Goal: Task Accomplishment & Management: Manage account settings

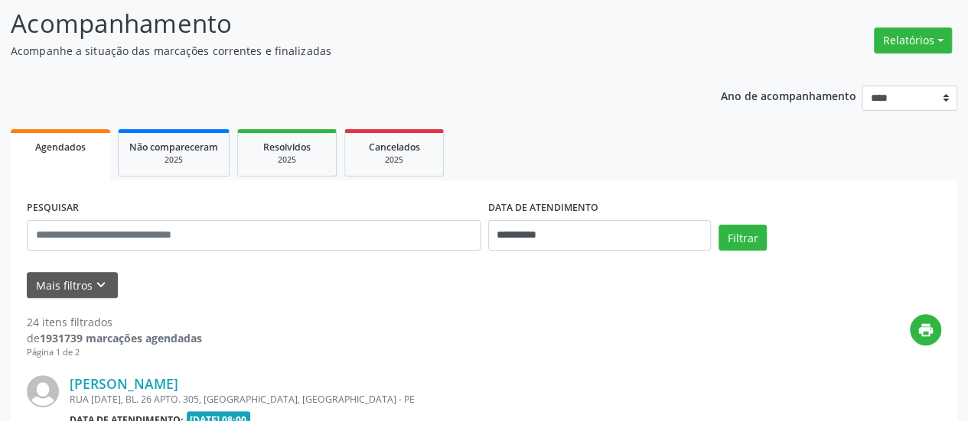
scroll to position [99, 0]
click at [516, 231] on input "**********" at bounding box center [599, 235] width 223 height 31
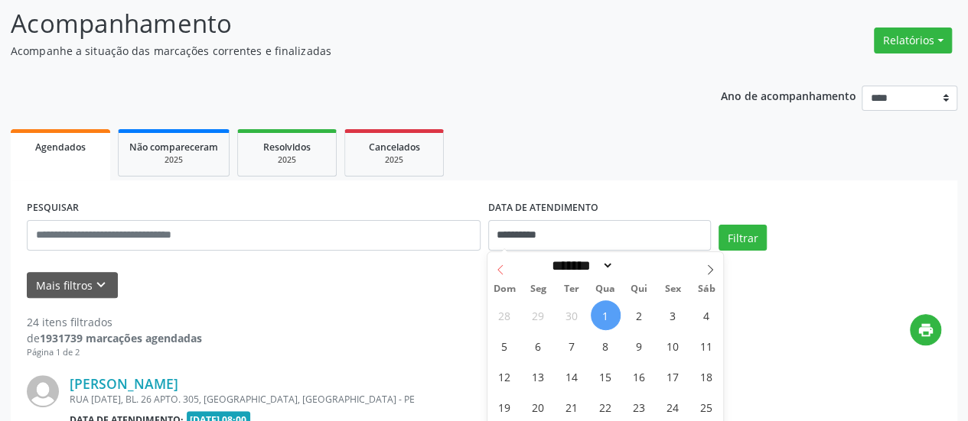
click at [499, 268] on icon at bounding box center [500, 270] width 11 height 11
select select "*"
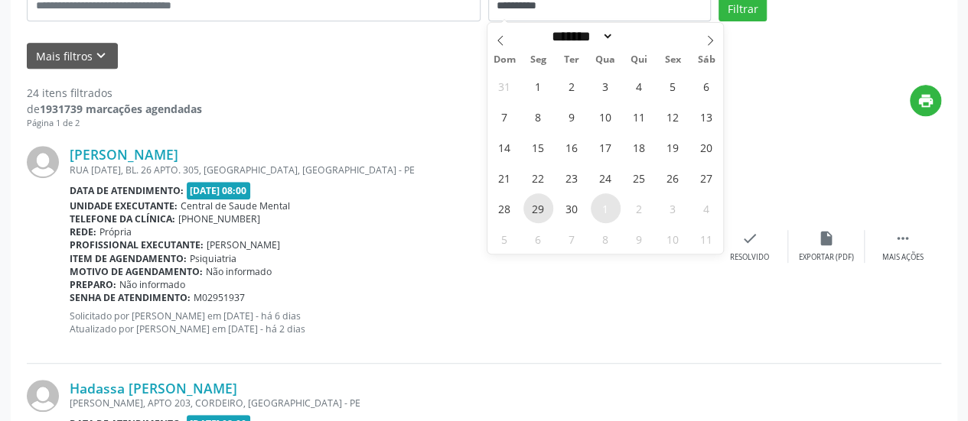
click at [538, 209] on span "29" at bounding box center [538, 209] width 30 height 30
type input "**********"
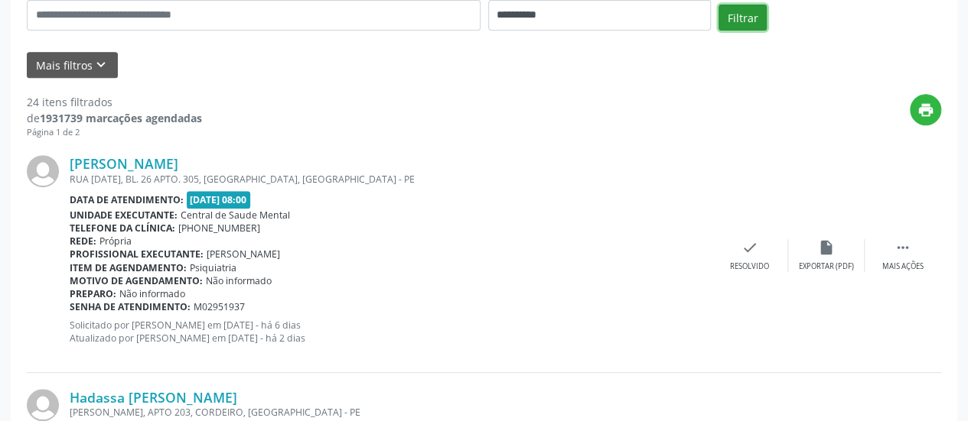
click at [728, 18] on button "Filtrar" at bounding box center [742, 18] width 48 height 26
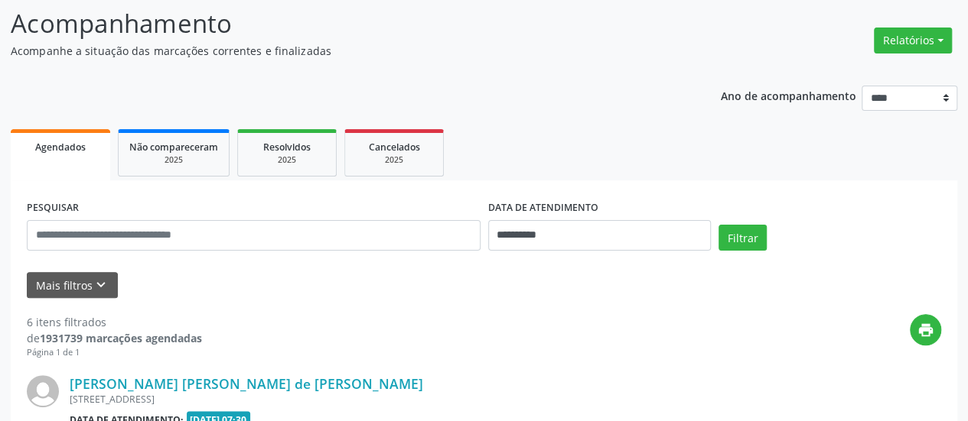
scroll to position [320, 0]
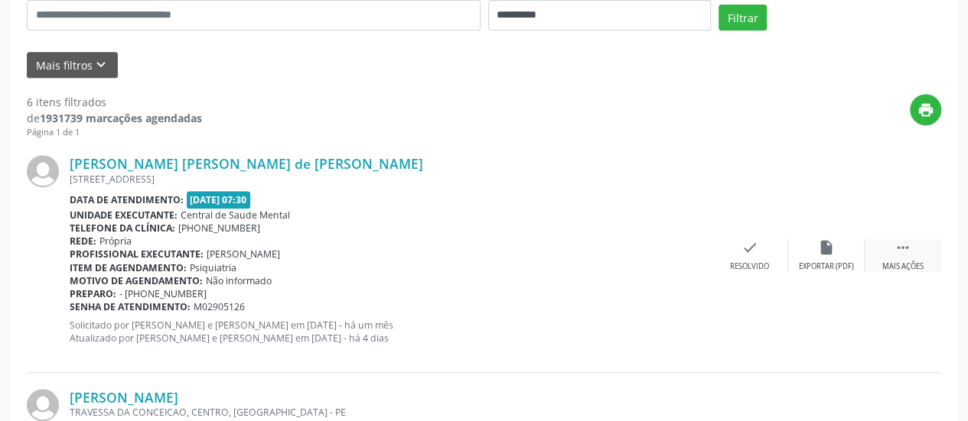
click at [895, 249] on icon "" at bounding box center [902, 247] width 17 height 17
click at [831, 249] on icon "alarm_off" at bounding box center [826, 247] width 17 height 17
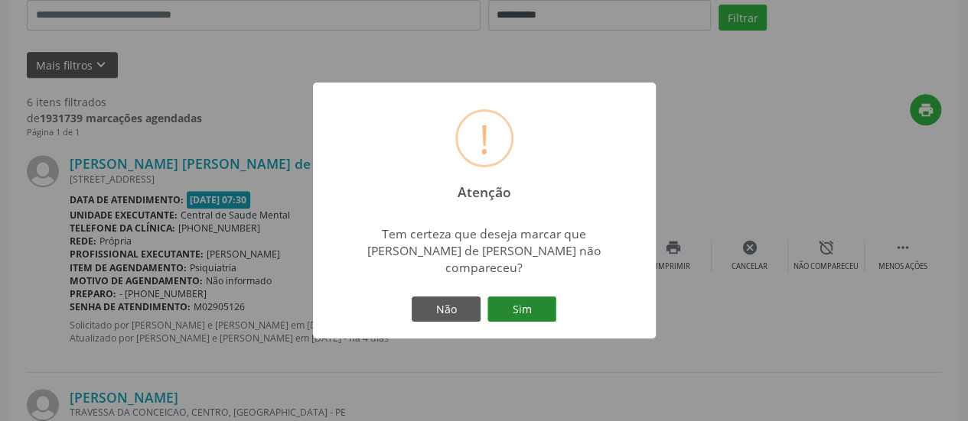
click at [526, 303] on button "Sim" at bounding box center [521, 310] width 69 height 26
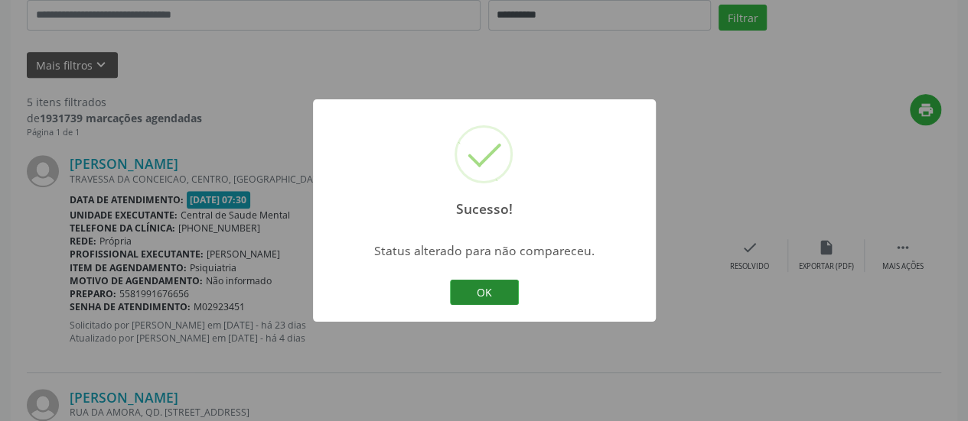
click at [491, 290] on button "OK" at bounding box center [484, 293] width 69 height 26
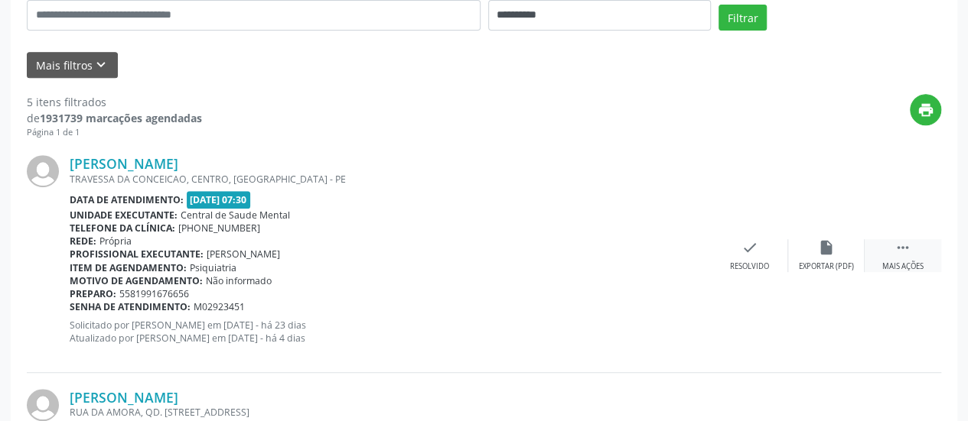
click at [911, 239] on div " Mais ações" at bounding box center [902, 255] width 76 height 33
click at [838, 247] on div "alarm_off Não compareceu" at bounding box center [826, 255] width 76 height 33
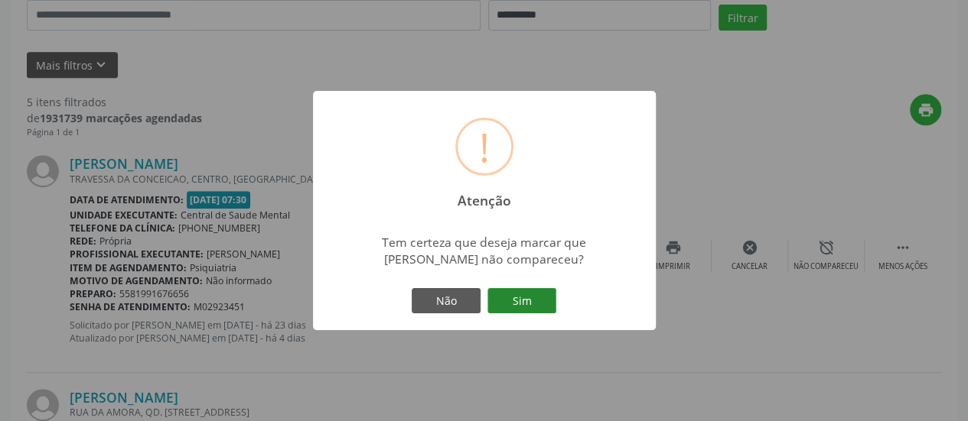
click at [549, 292] on button "Sim" at bounding box center [521, 301] width 69 height 26
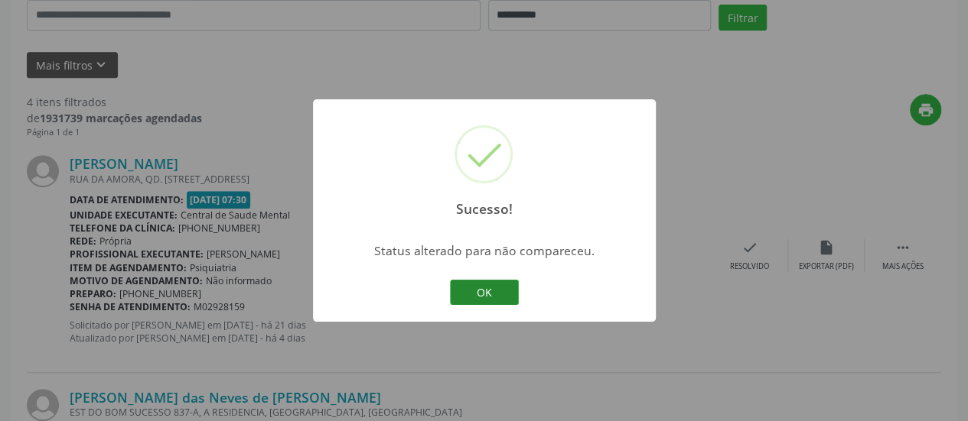
click at [508, 294] on button "OK" at bounding box center [484, 293] width 69 height 26
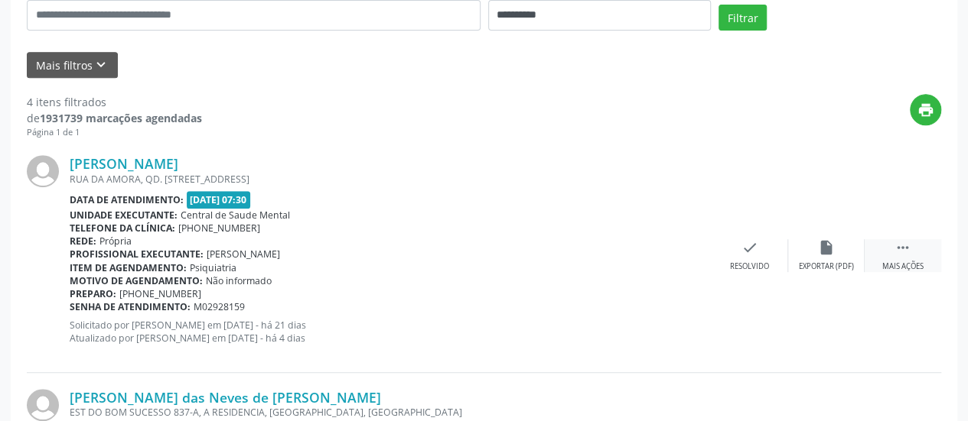
click at [906, 262] on div "Mais ações" at bounding box center [902, 267] width 41 height 11
click at [822, 255] on icon "alarm_off" at bounding box center [826, 247] width 17 height 17
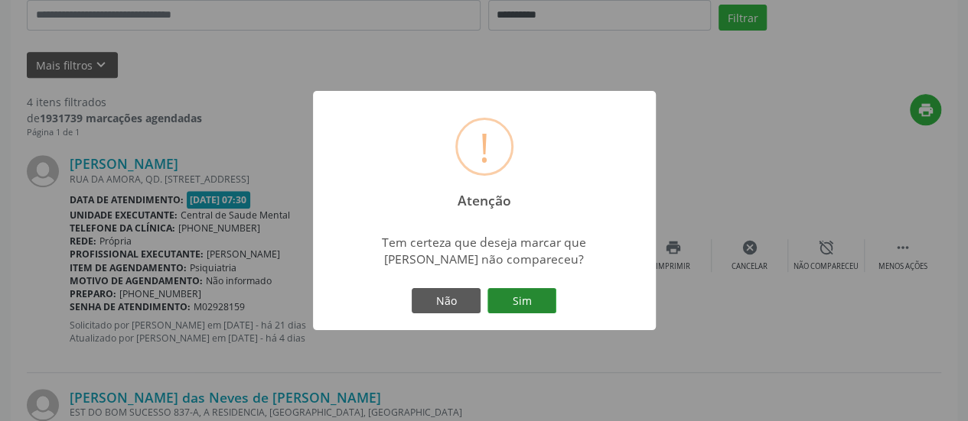
click at [516, 307] on button "Sim" at bounding box center [521, 301] width 69 height 26
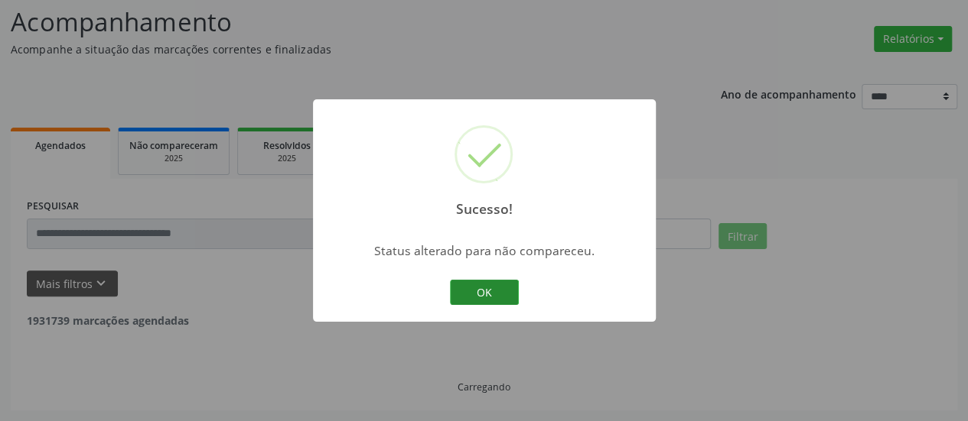
click at [476, 285] on button "OK" at bounding box center [484, 293] width 69 height 26
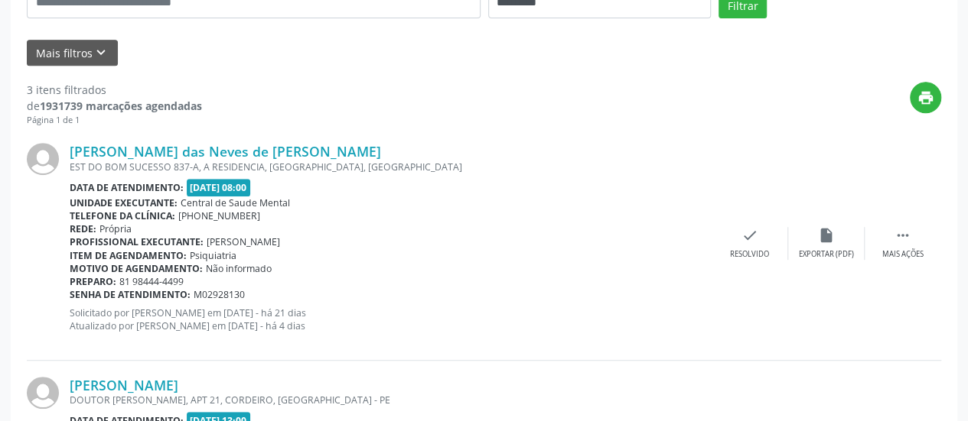
scroll to position [74, 0]
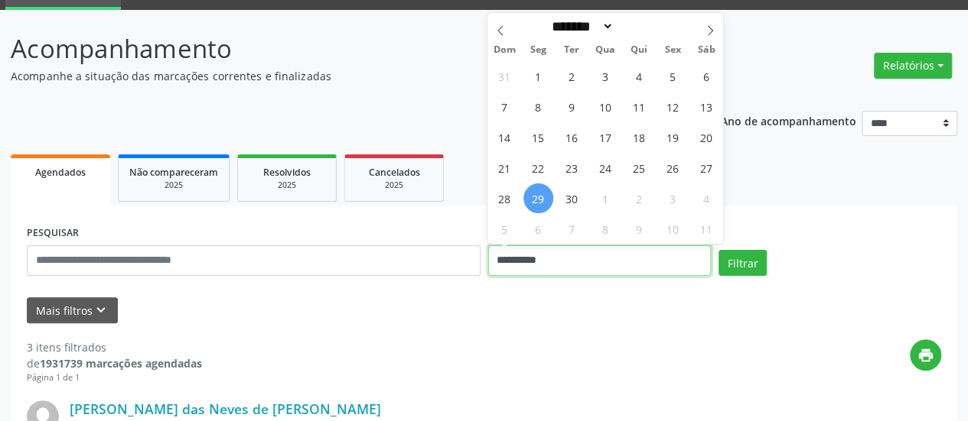
click at [504, 259] on input "**********" at bounding box center [599, 261] width 223 height 31
click at [575, 196] on span "30" at bounding box center [572, 199] width 30 height 30
type input "**********"
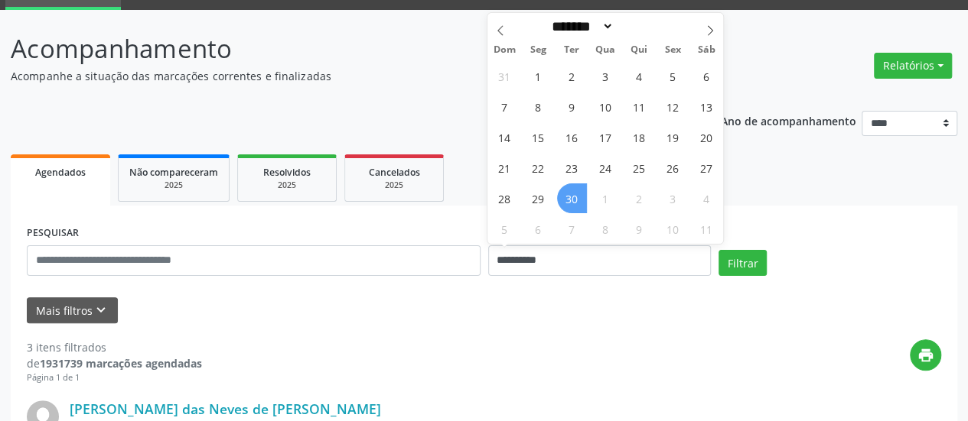
click at [578, 196] on span "30" at bounding box center [572, 199] width 30 height 30
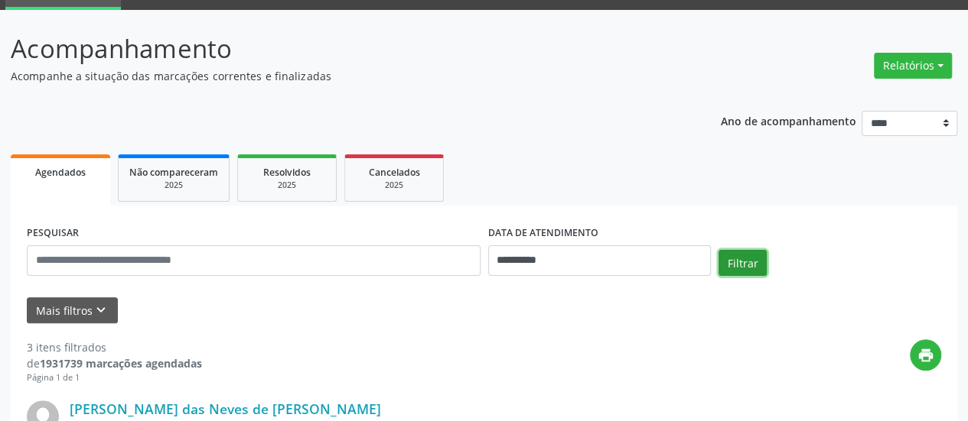
click at [736, 260] on button "Filtrar" at bounding box center [742, 263] width 48 height 26
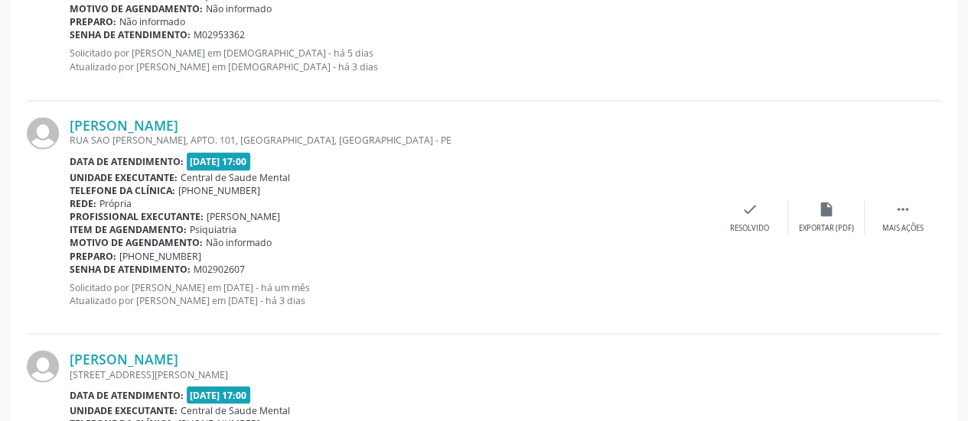
scroll to position [1298, 0]
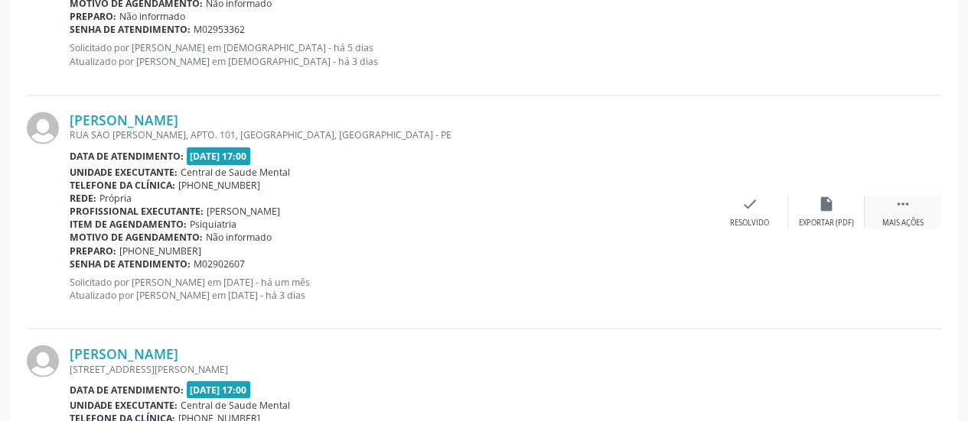
drag, startPoint x: 903, startPoint y: 206, endPoint x: 897, endPoint y: 200, distance: 8.1
click at [904, 206] on icon "" at bounding box center [902, 203] width 17 height 17
click at [819, 210] on icon "alarm_off" at bounding box center [826, 203] width 17 height 17
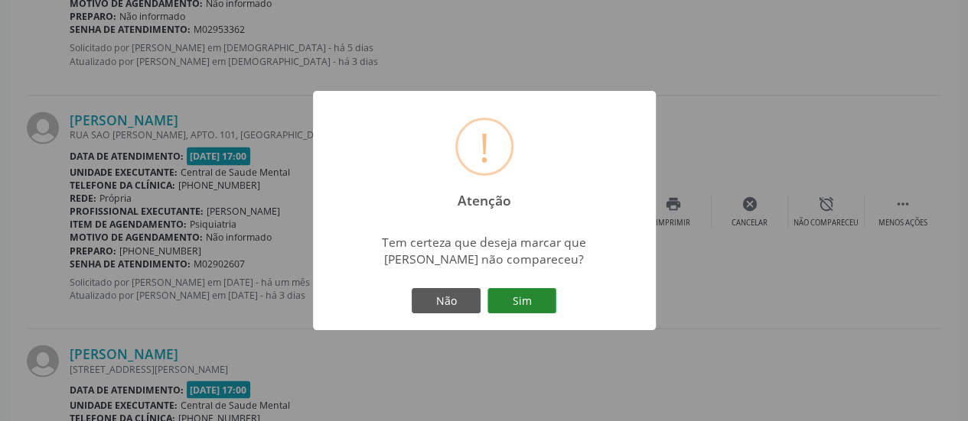
click at [508, 301] on button "Sim" at bounding box center [521, 301] width 69 height 26
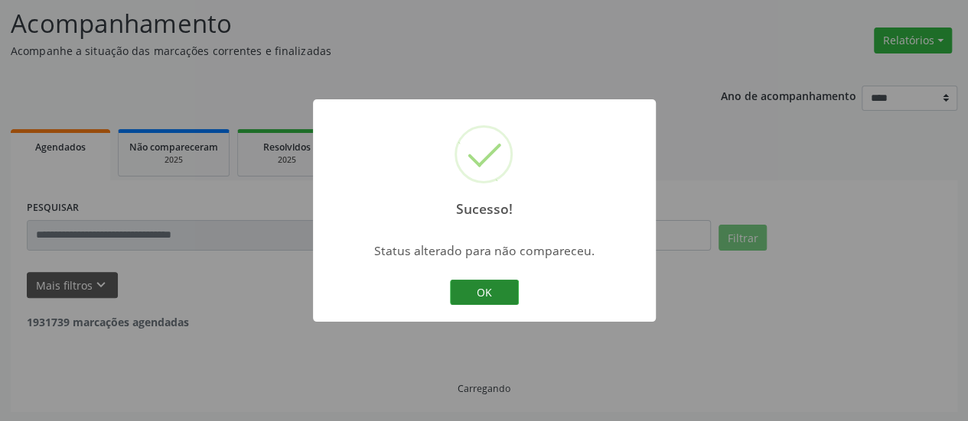
click at [486, 286] on button "OK" at bounding box center [484, 293] width 69 height 26
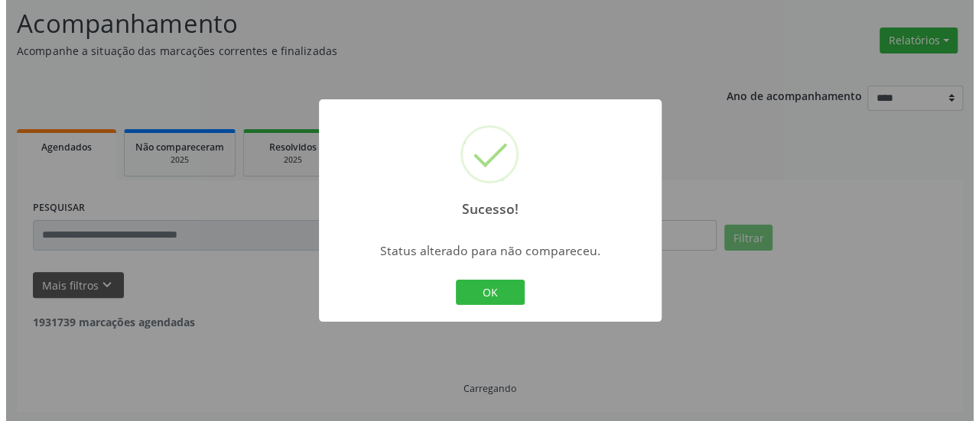
scroll to position [1229, 0]
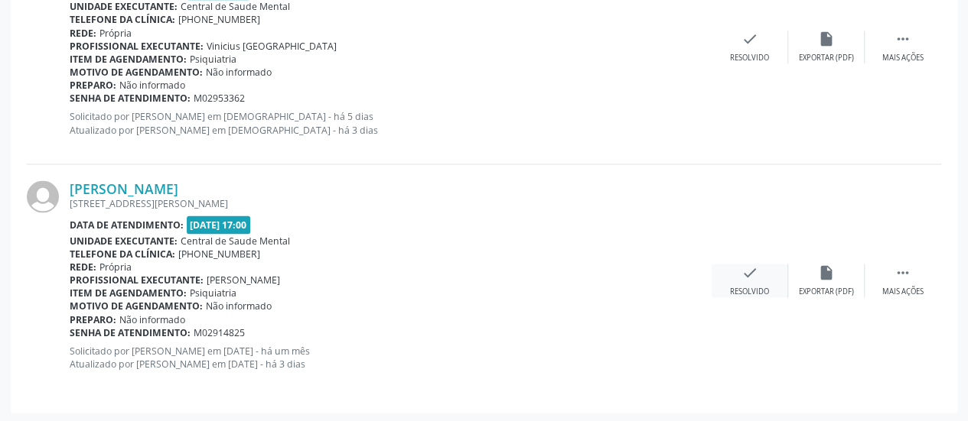
click at [773, 268] on div "check Resolvido" at bounding box center [749, 280] width 76 height 33
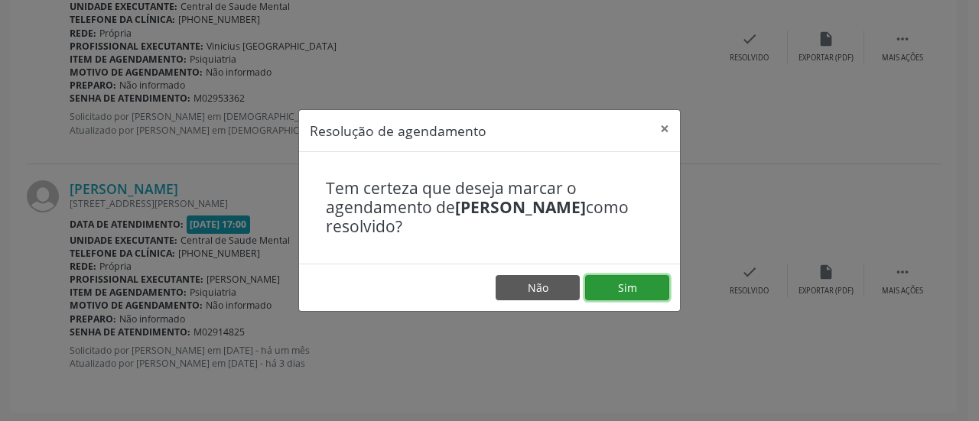
click at [625, 278] on button "Sim" at bounding box center [627, 288] width 84 height 26
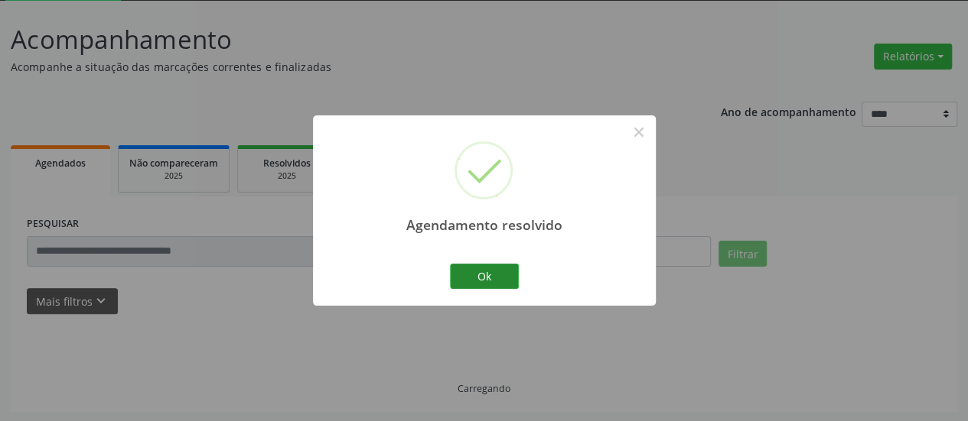
scroll to position [99, 0]
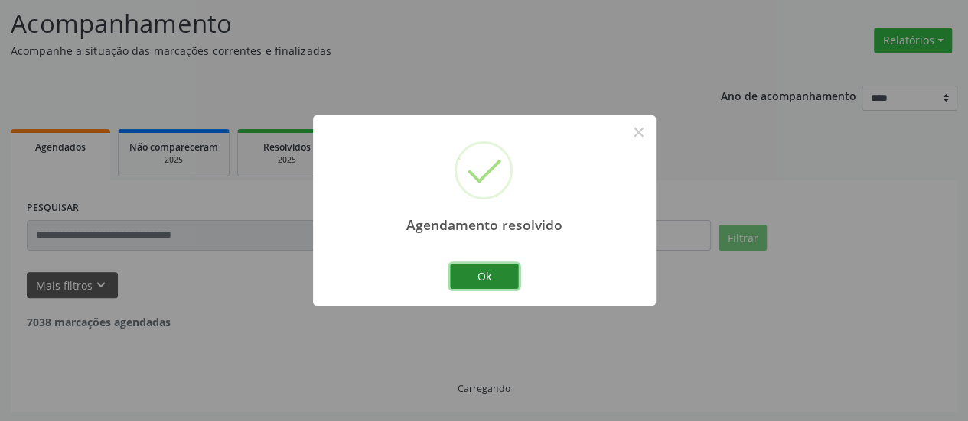
click at [509, 284] on button "Ok" at bounding box center [484, 277] width 69 height 26
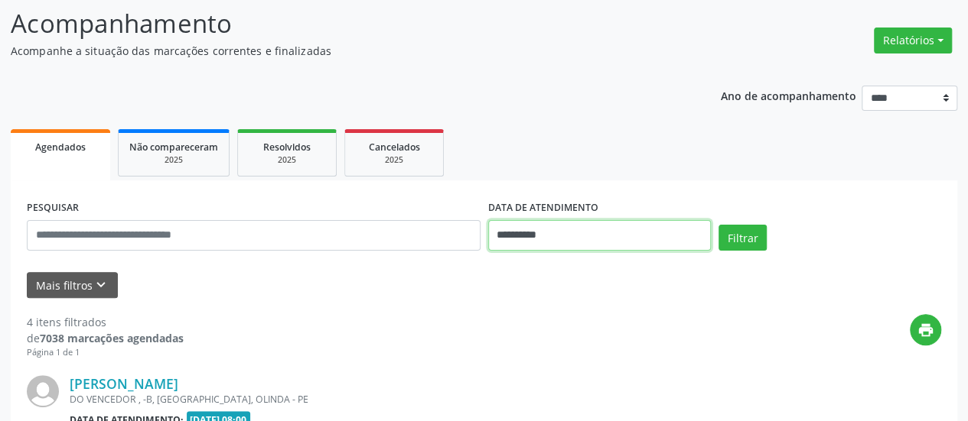
click at [516, 236] on input "**********" at bounding box center [599, 235] width 223 height 31
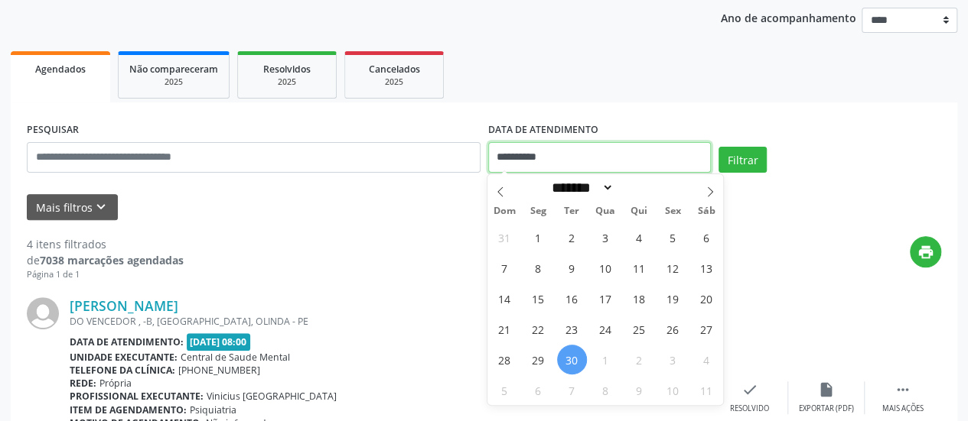
scroll to position [252, 0]
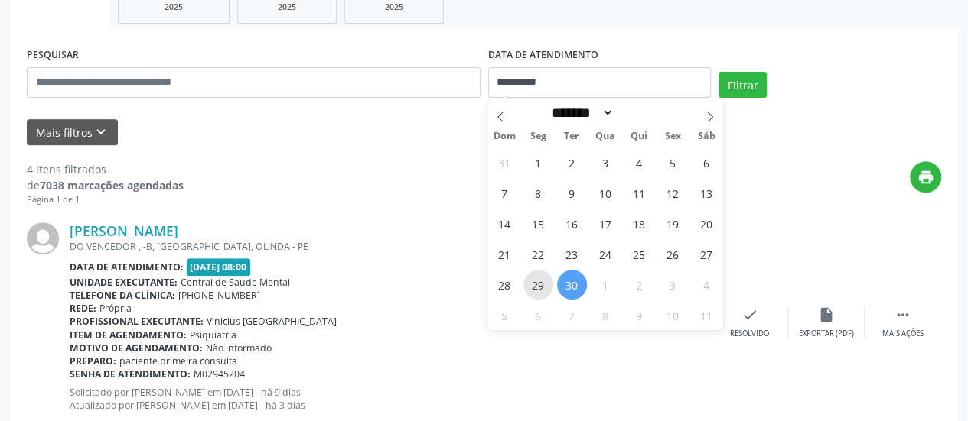
click at [535, 284] on span "29" at bounding box center [538, 285] width 30 height 30
type input "**********"
click at [535, 284] on span "29" at bounding box center [538, 285] width 30 height 30
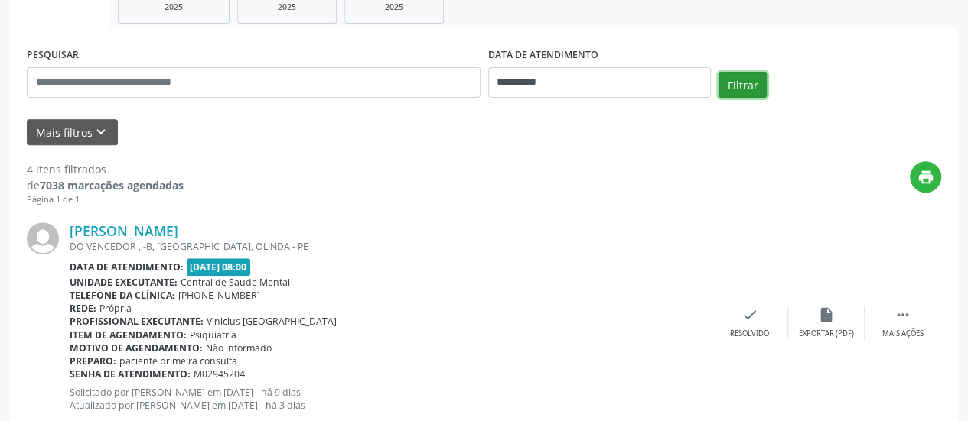
click at [725, 85] on button "Filtrar" at bounding box center [742, 85] width 48 height 26
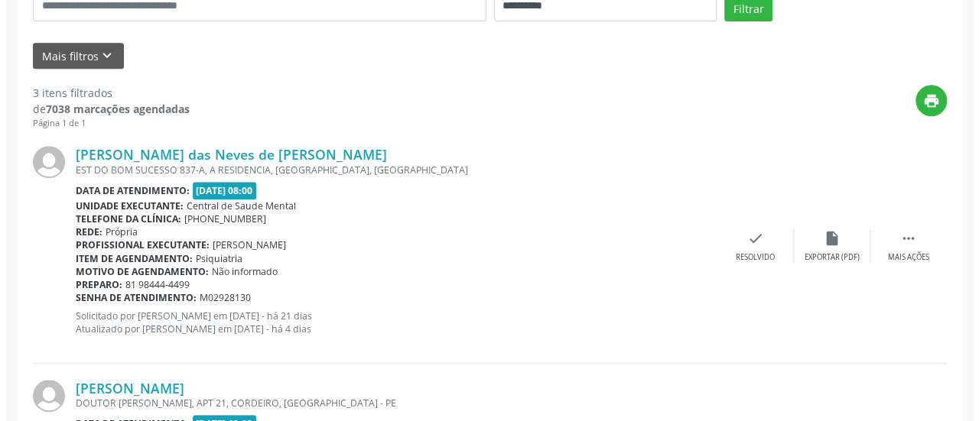
scroll to position [405, 0]
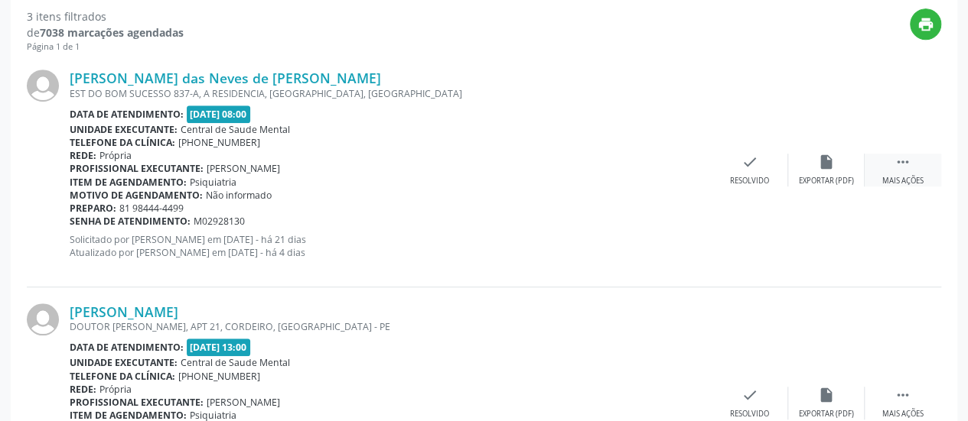
click at [896, 161] on icon "" at bounding box center [902, 162] width 17 height 17
click at [763, 162] on div "cancel Cancelar" at bounding box center [749, 170] width 76 height 33
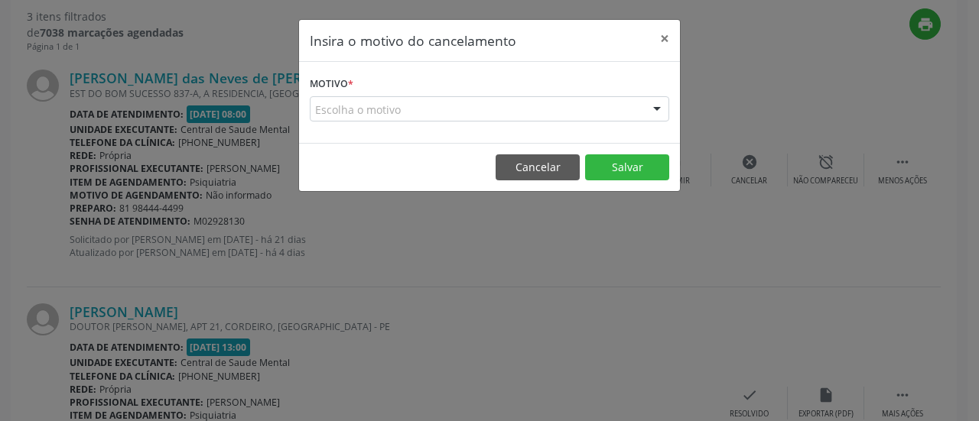
click at [418, 103] on div "Escolha o motivo" at bounding box center [490, 109] width 360 height 26
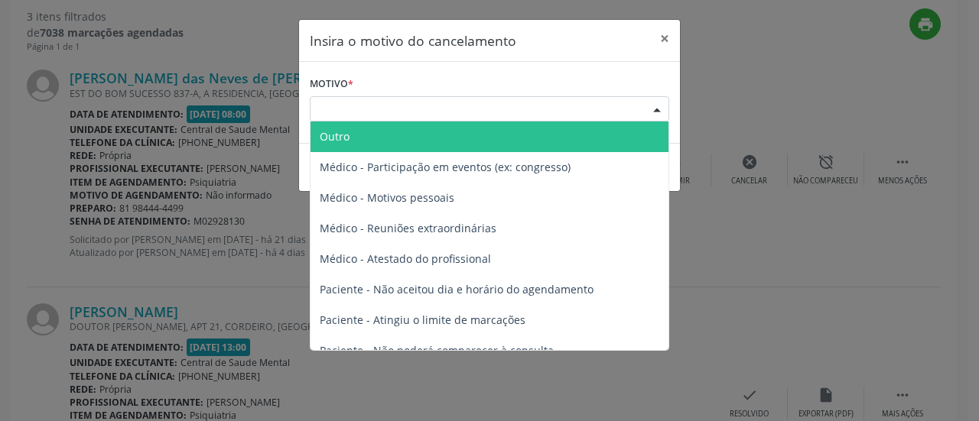
click at [402, 139] on span "Outro" at bounding box center [490, 137] width 358 height 31
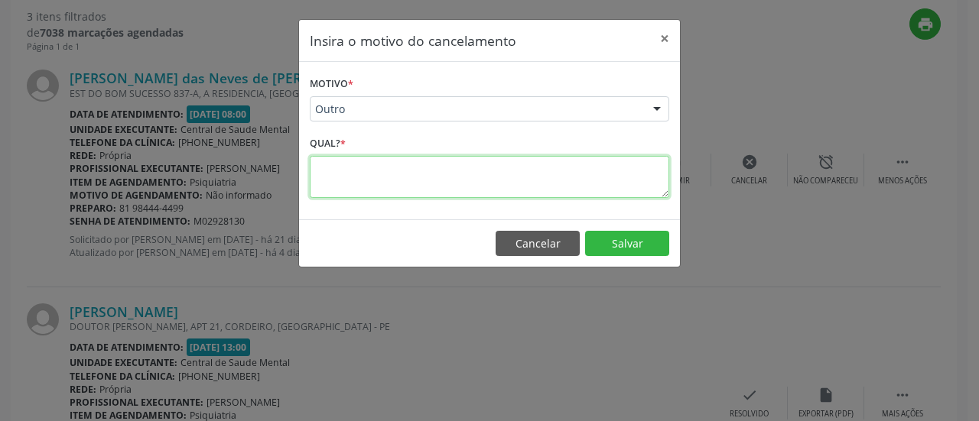
click at [393, 167] on textarea at bounding box center [490, 177] width 360 height 42
click at [410, 168] on textarea "**********" at bounding box center [490, 177] width 360 height 42
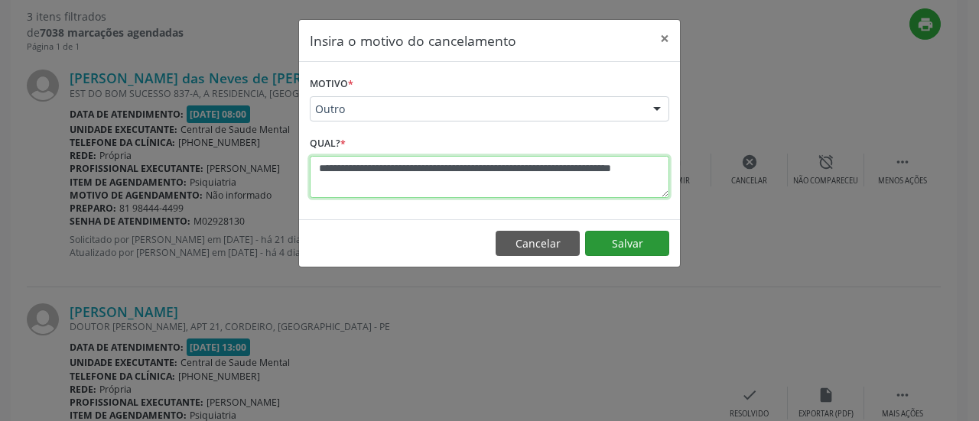
type textarea "**********"
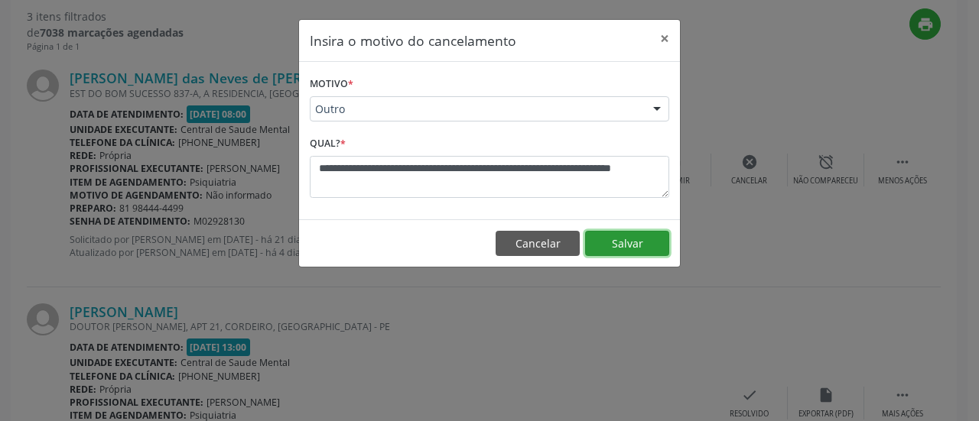
click at [618, 241] on button "Salvar" at bounding box center [627, 244] width 84 height 26
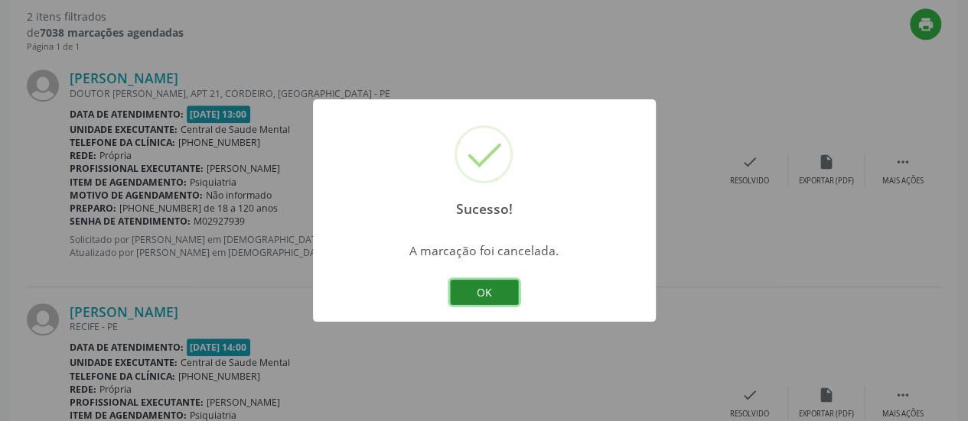
click at [483, 288] on button "OK" at bounding box center [484, 293] width 69 height 26
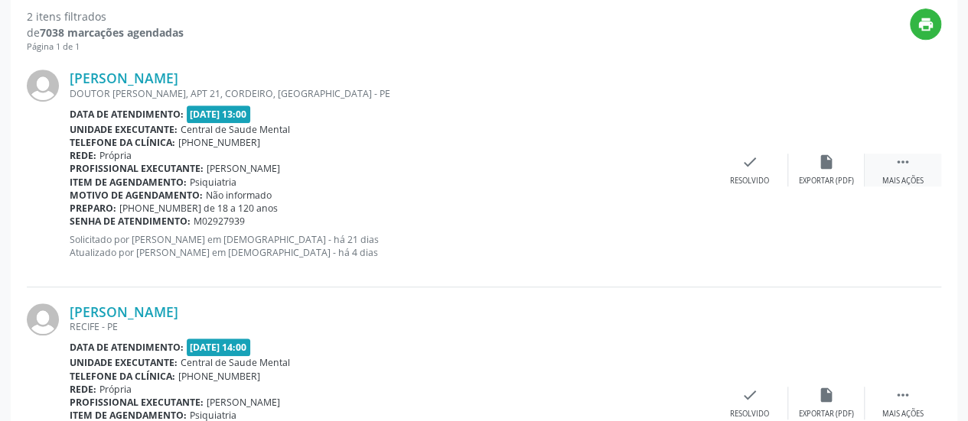
click at [897, 156] on icon "" at bounding box center [902, 162] width 17 height 17
click at [836, 162] on div "alarm_off Não compareceu" at bounding box center [826, 170] width 76 height 33
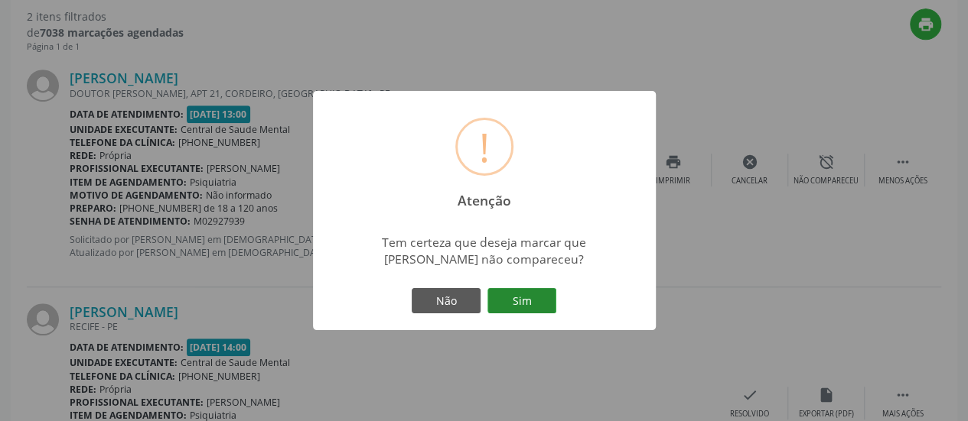
click at [512, 306] on button "Sim" at bounding box center [521, 301] width 69 height 26
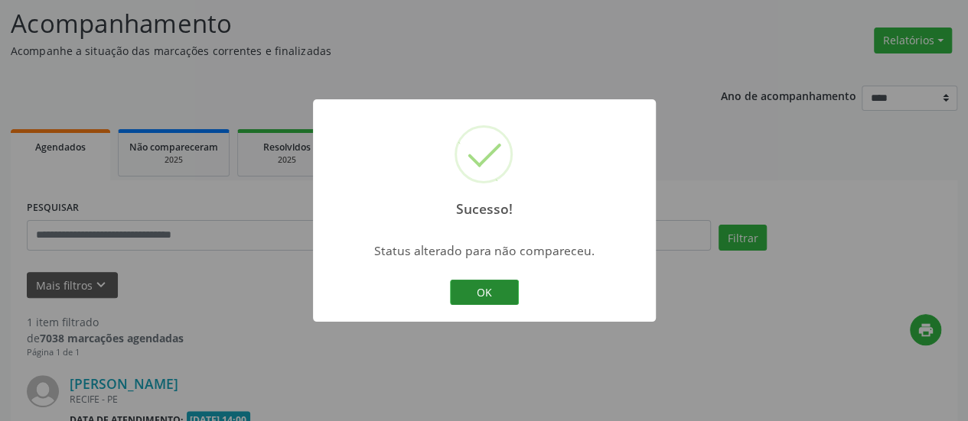
scroll to position [296, 0]
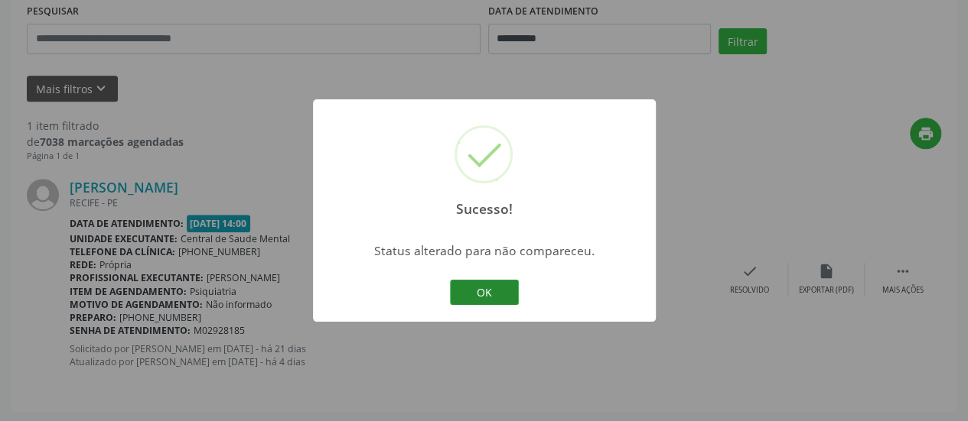
click at [498, 298] on button "OK" at bounding box center [484, 293] width 69 height 26
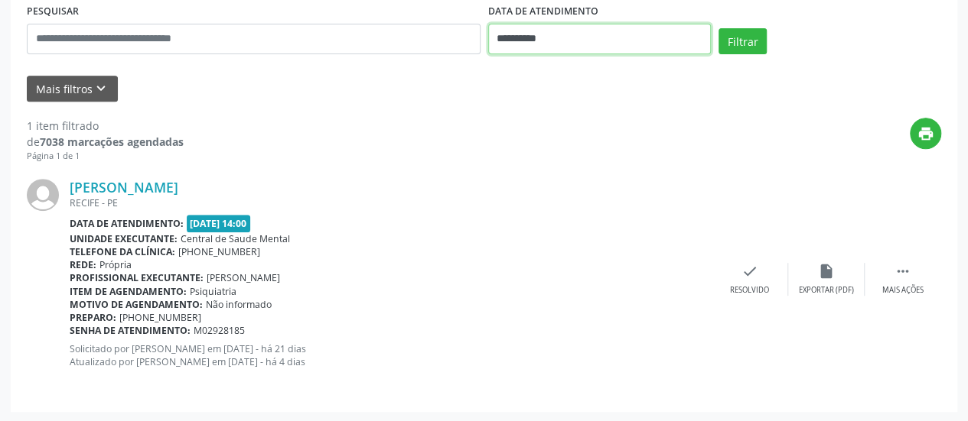
click at [509, 41] on input "**********" at bounding box center [599, 39] width 223 height 31
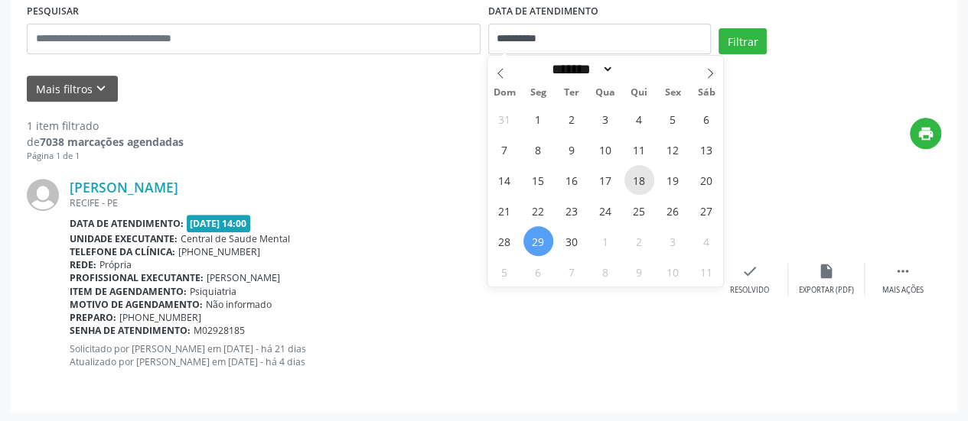
click at [639, 182] on span "18" at bounding box center [639, 180] width 30 height 30
type input "**********"
drag, startPoint x: 639, startPoint y: 182, endPoint x: 645, endPoint y: 168, distance: 15.8
click at [639, 181] on span "18" at bounding box center [639, 180] width 30 height 30
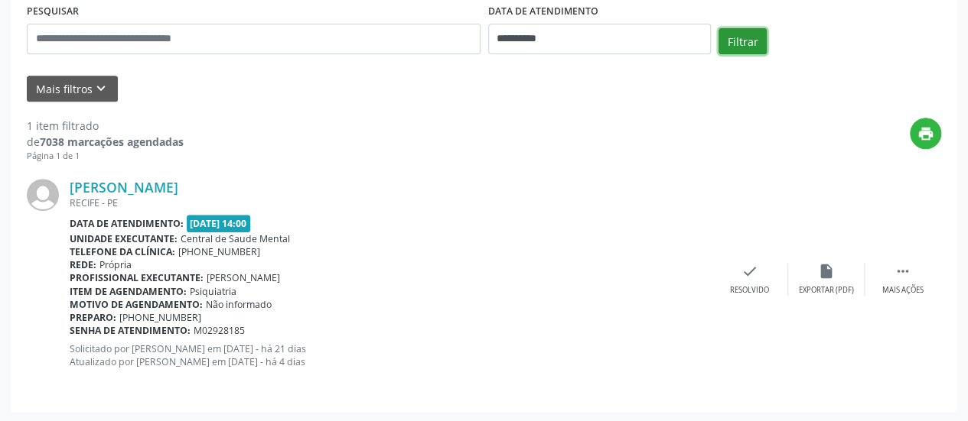
click at [739, 36] on button "Filtrar" at bounding box center [742, 41] width 48 height 26
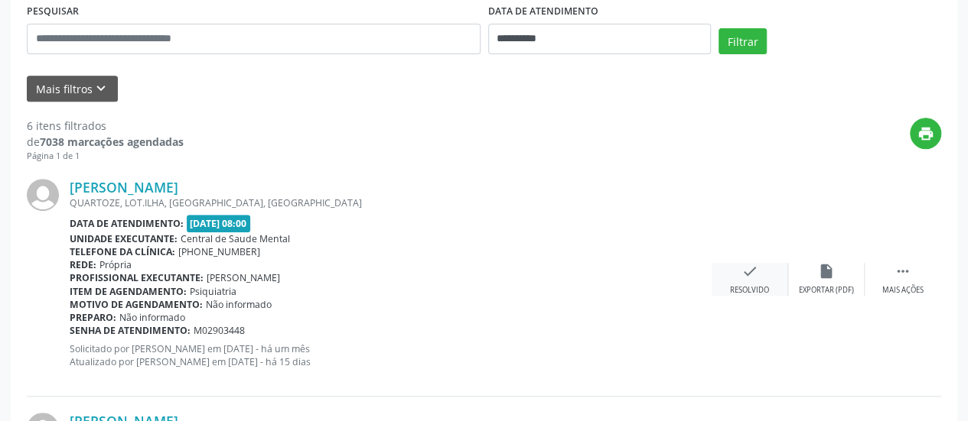
click at [759, 275] on div "check Resolvido" at bounding box center [749, 279] width 76 height 33
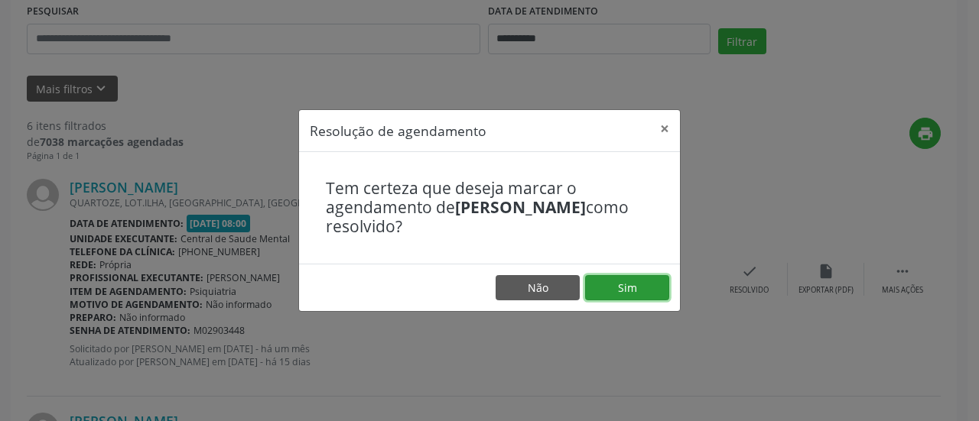
click at [634, 290] on button "Sim" at bounding box center [627, 288] width 84 height 26
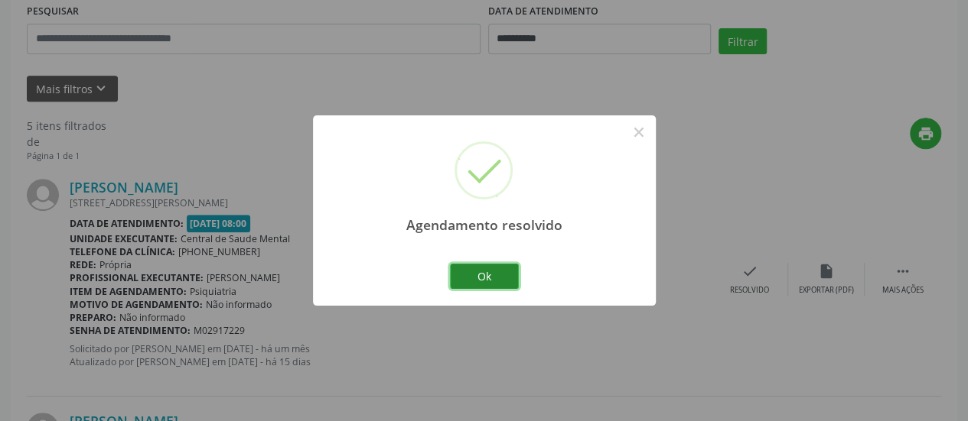
click at [476, 275] on button "Ok" at bounding box center [484, 277] width 69 height 26
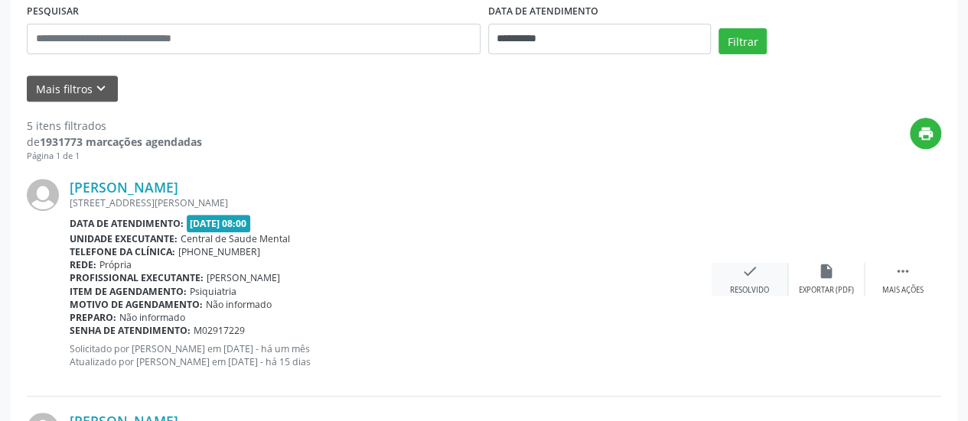
click at [756, 267] on icon "check" at bounding box center [749, 271] width 17 height 17
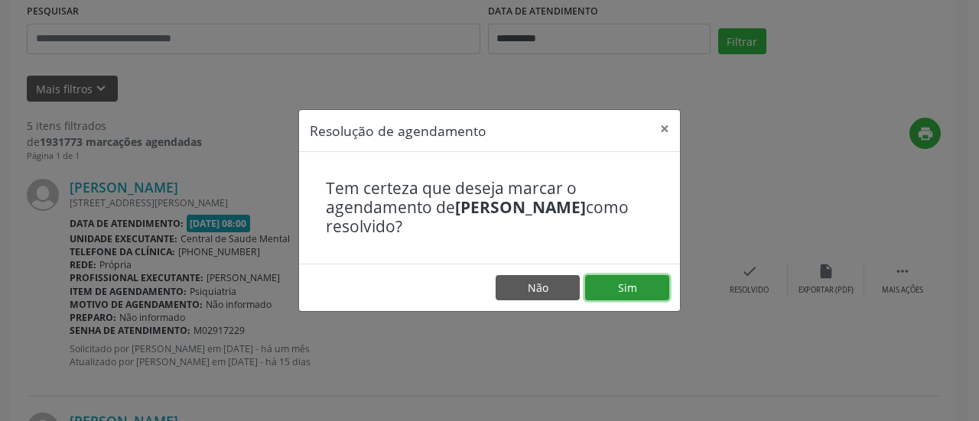
click at [626, 287] on button "Sim" at bounding box center [627, 288] width 84 height 26
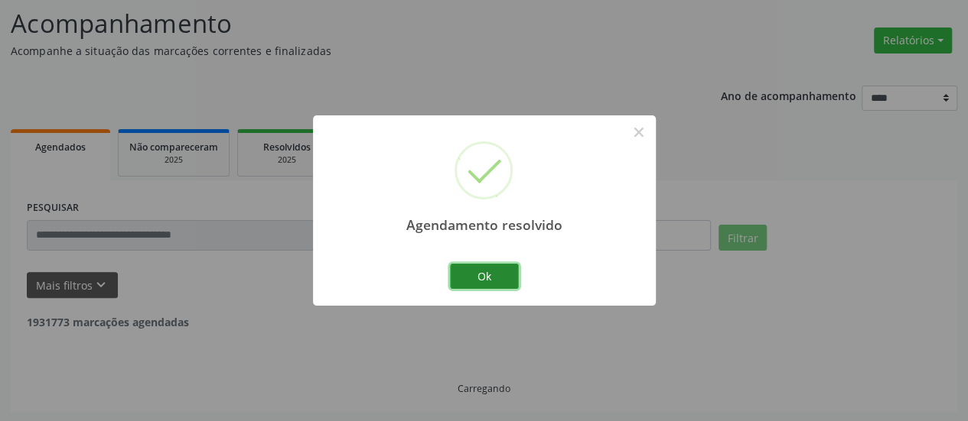
click at [476, 275] on button "Ok" at bounding box center [484, 277] width 69 height 26
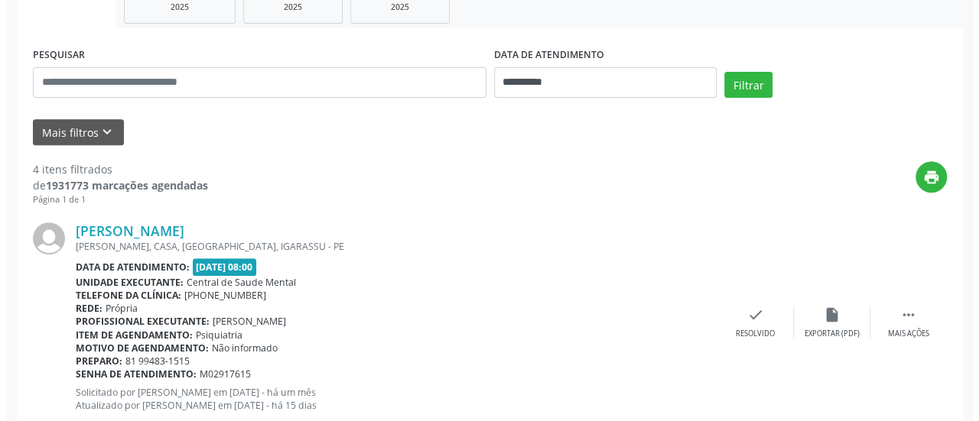
scroll to position [329, 0]
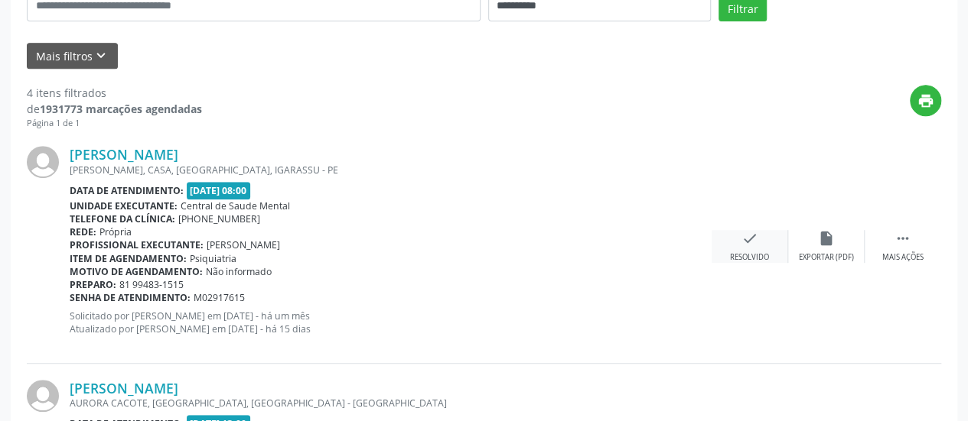
click at [753, 238] on icon "check" at bounding box center [749, 238] width 17 height 17
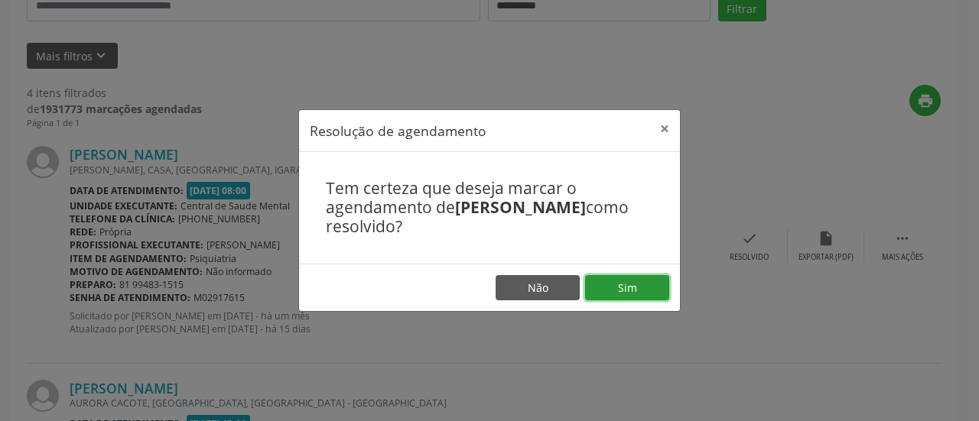
click at [637, 285] on button "Sim" at bounding box center [627, 288] width 84 height 26
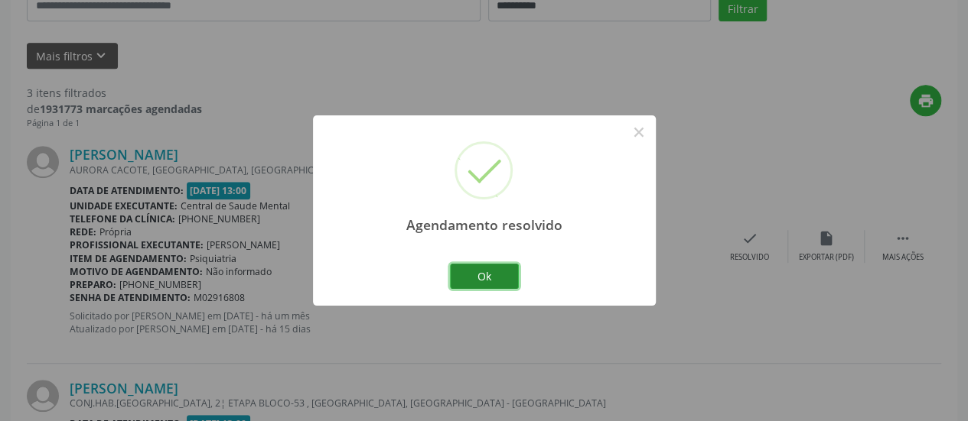
click at [474, 271] on button "Ok" at bounding box center [484, 277] width 69 height 26
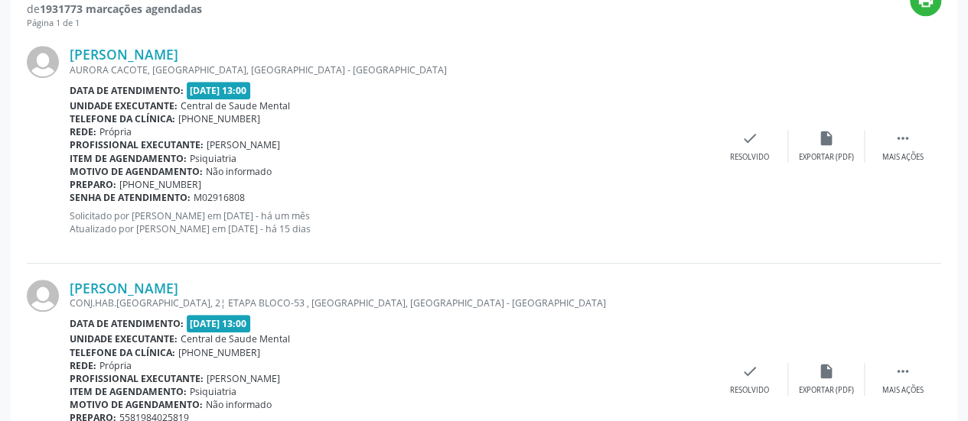
scroll to position [405, 0]
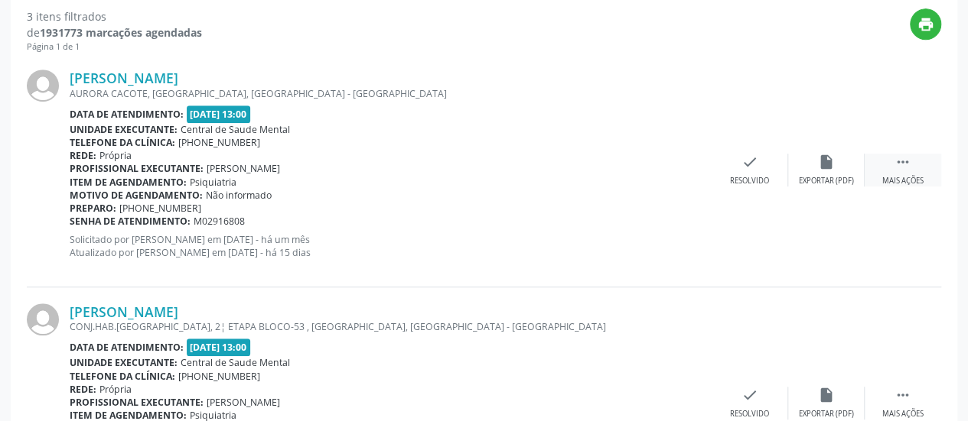
click at [910, 169] on div " Mais ações" at bounding box center [902, 170] width 76 height 33
click at [825, 166] on icon "alarm_off" at bounding box center [826, 162] width 17 height 17
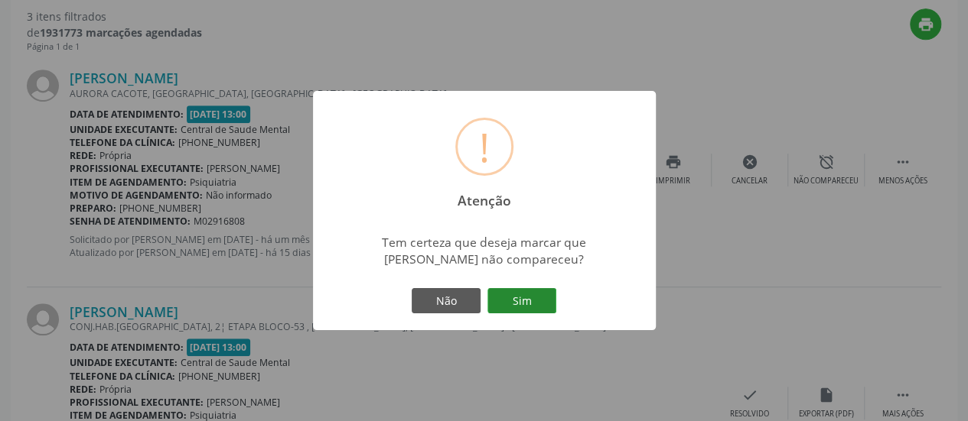
click at [529, 294] on button "Sim" at bounding box center [521, 301] width 69 height 26
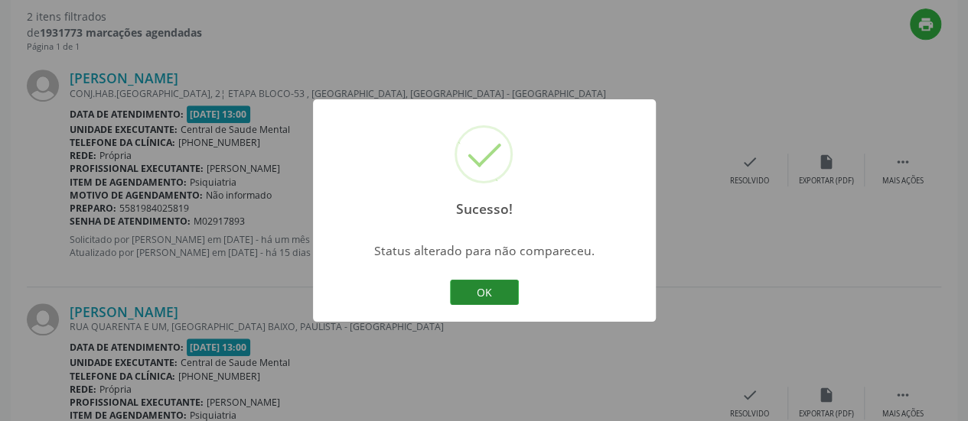
click at [505, 293] on button "OK" at bounding box center [484, 293] width 69 height 26
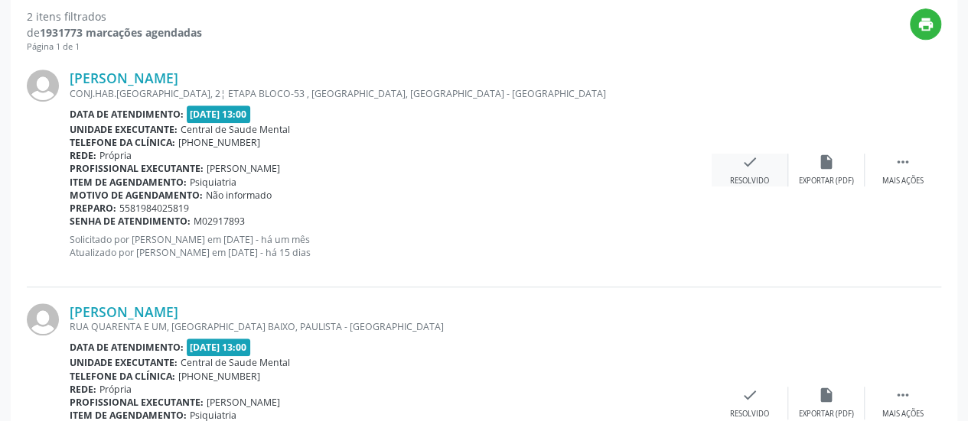
click at [744, 161] on icon "check" at bounding box center [749, 162] width 17 height 17
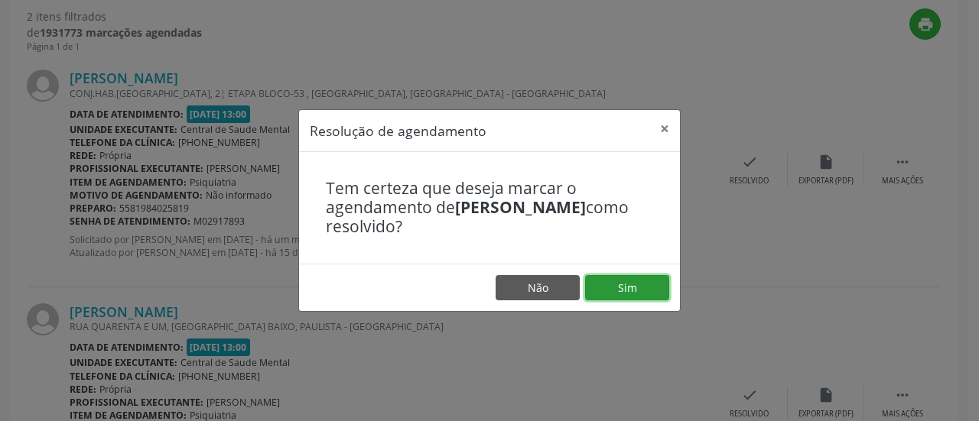
click at [622, 285] on button "Sim" at bounding box center [627, 288] width 84 height 26
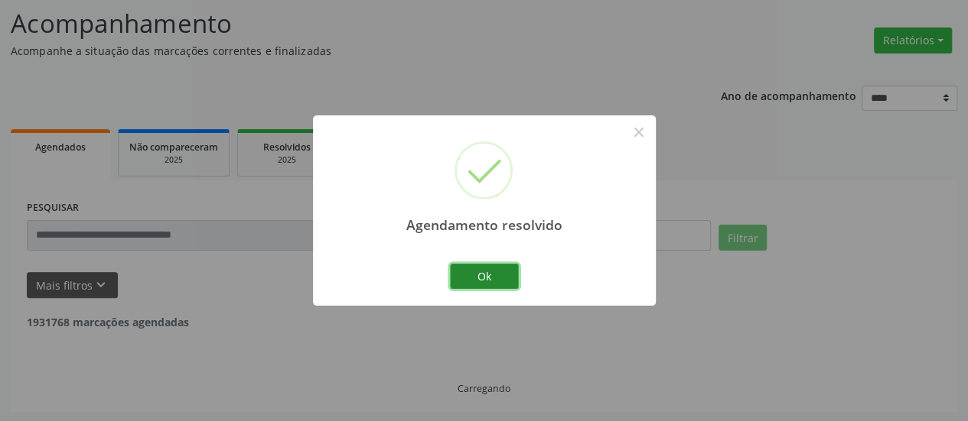
click at [496, 278] on button "Ok" at bounding box center [484, 277] width 69 height 26
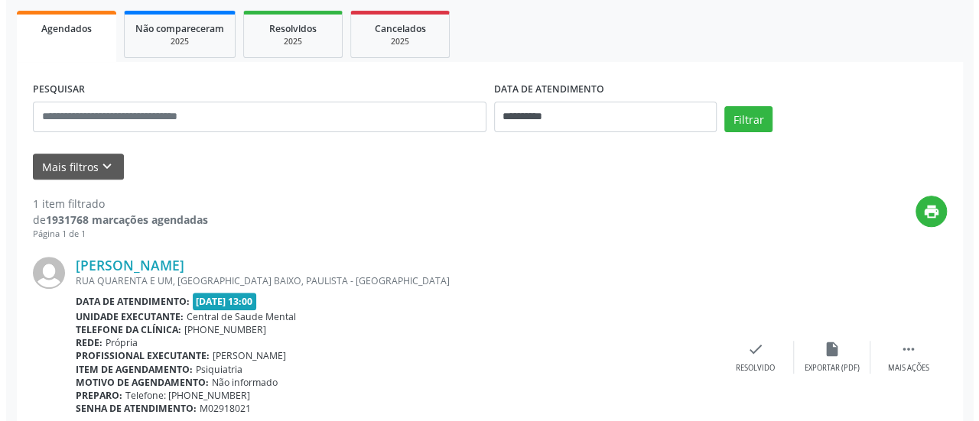
scroll to position [296, 0]
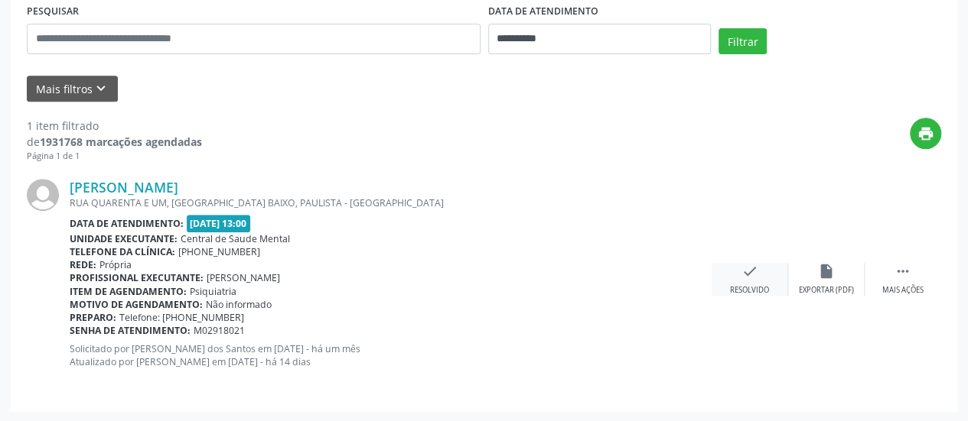
click at [759, 270] on div "check Resolvido" at bounding box center [749, 279] width 76 height 33
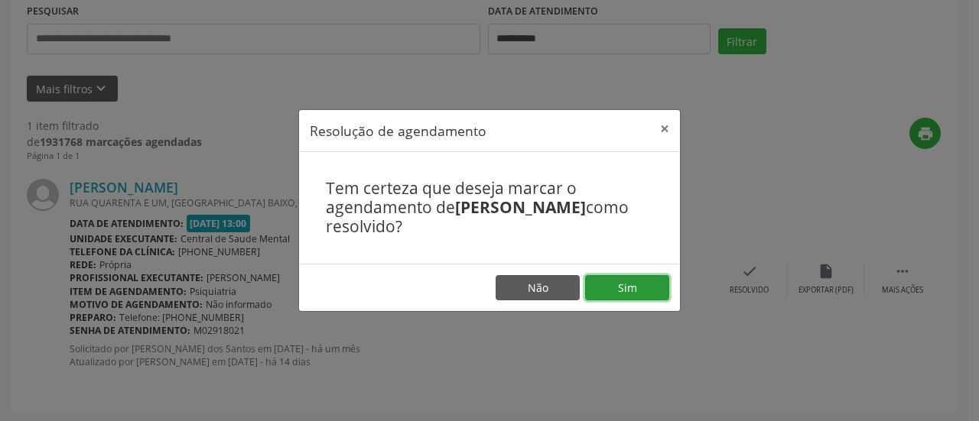
click at [643, 288] on button "Sim" at bounding box center [627, 288] width 84 height 26
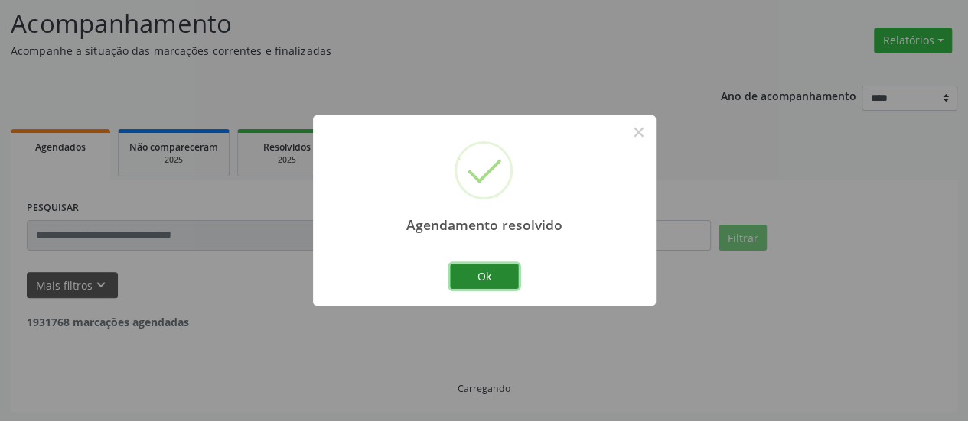
click at [516, 284] on button "Ok" at bounding box center [484, 277] width 69 height 26
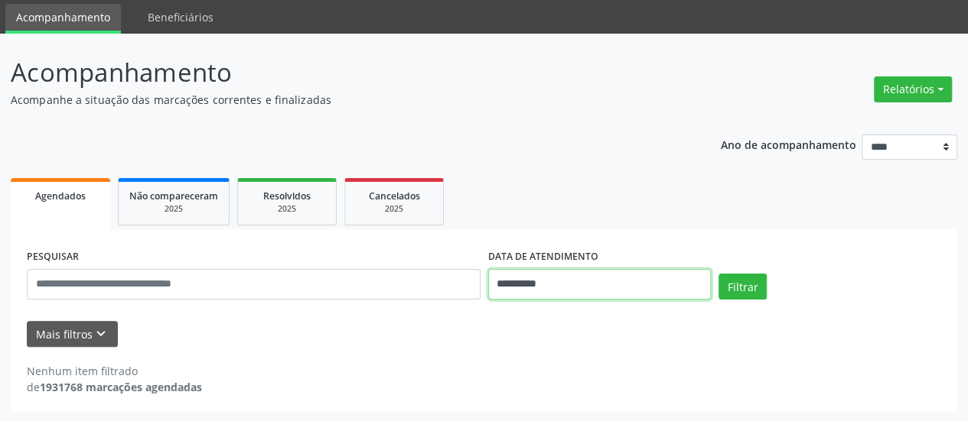
click at [524, 285] on input "**********" at bounding box center [599, 284] width 223 height 31
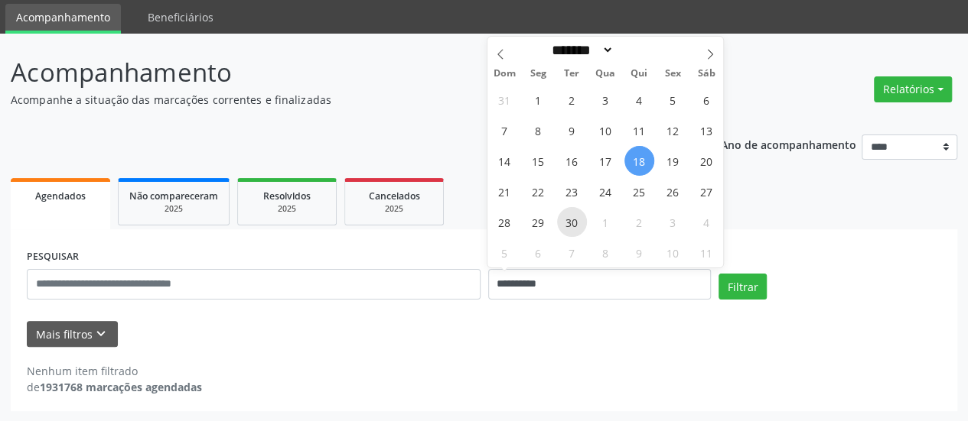
click at [581, 221] on span "30" at bounding box center [572, 222] width 30 height 30
type input "**********"
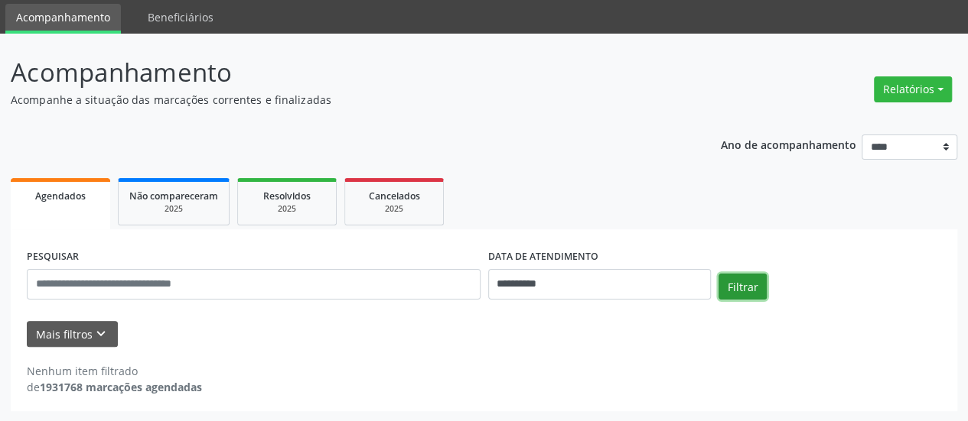
click at [721, 282] on button "Filtrar" at bounding box center [742, 287] width 48 height 26
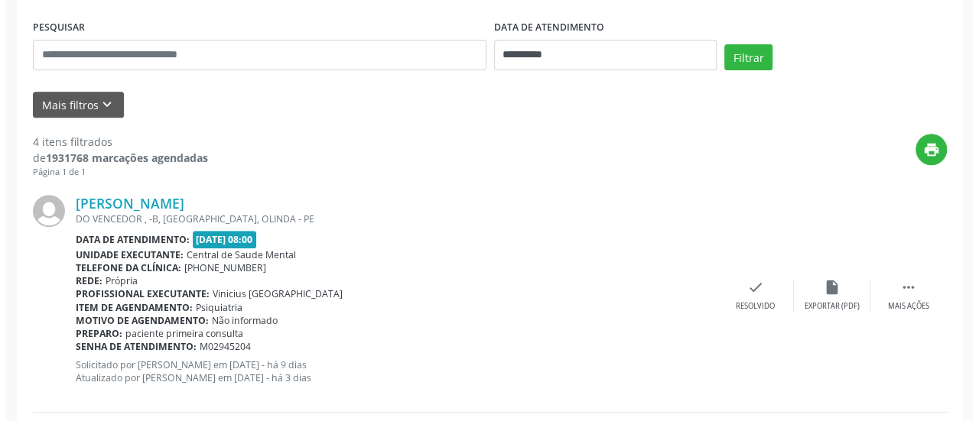
scroll to position [433, 0]
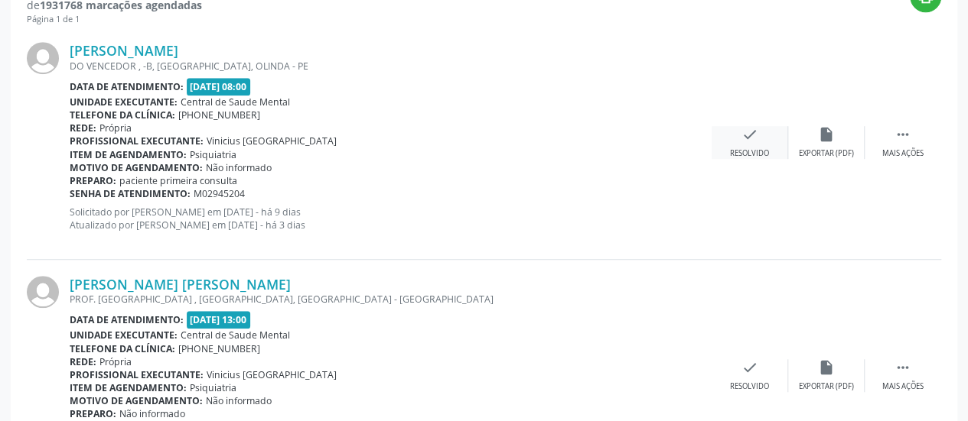
click at [757, 132] on div "check Resolvido" at bounding box center [749, 142] width 76 height 33
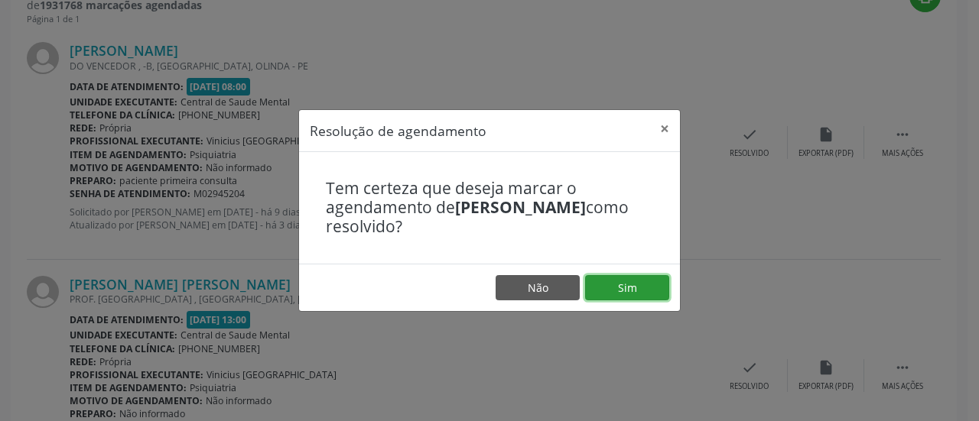
click at [624, 294] on button "Sim" at bounding box center [627, 288] width 84 height 26
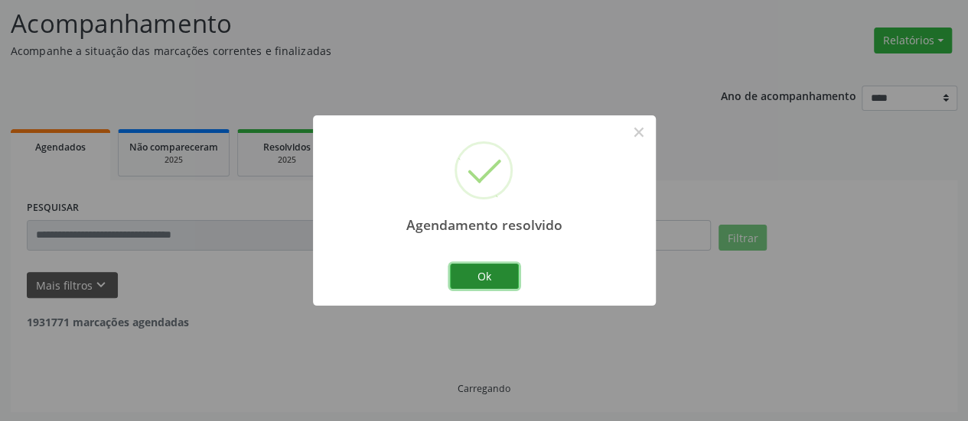
click at [489, 278] on button "Ok" at bounding box center [484, 277] width 69 height 26
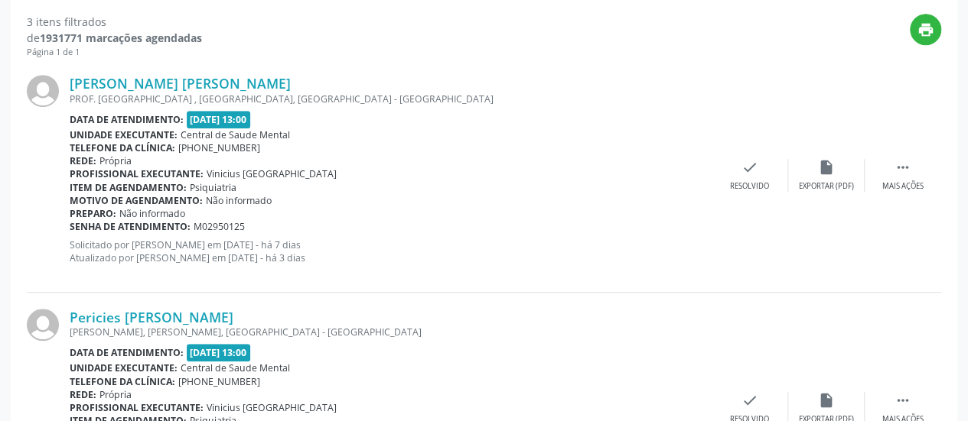
scroll to position [405, 0]
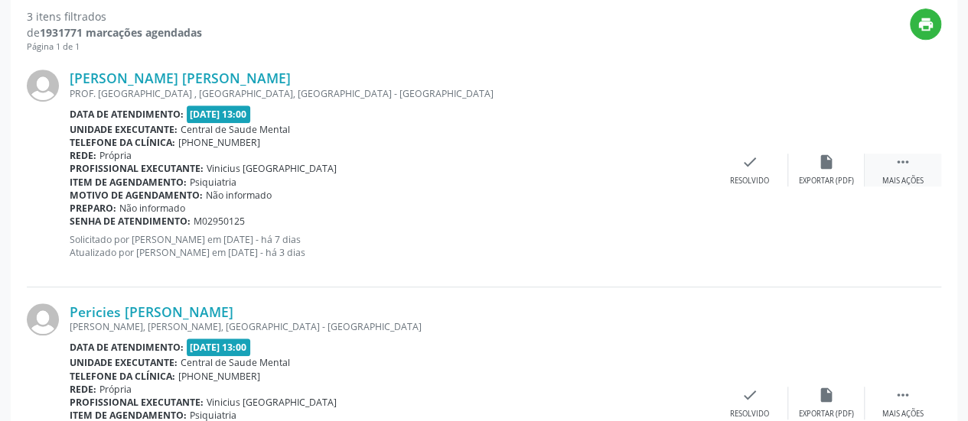
click at [905, 161] on icon "" at bounding box center [902, 162] width 17 height 17
click at [834, 166] on div "alarm_off Não compareceu" at bounding box center [826, 170] width 76 height 33
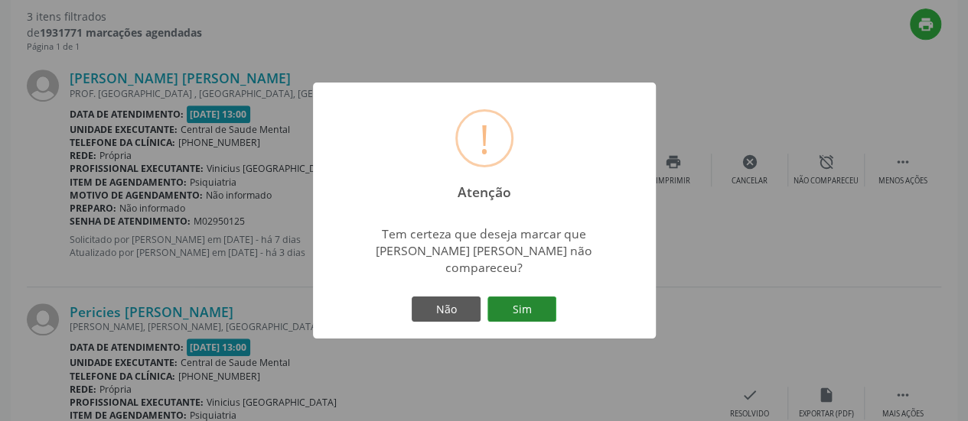
click at [520, 300] on button "Sim" at bounding box center [521, 310] width 69 height 26
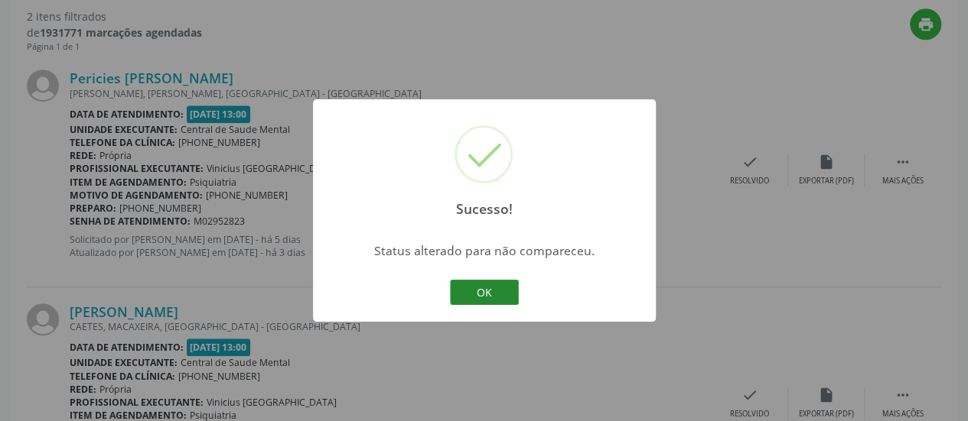
click at [455, 288] on button "OK" at bounding box center [484, 293] width 69 height 26
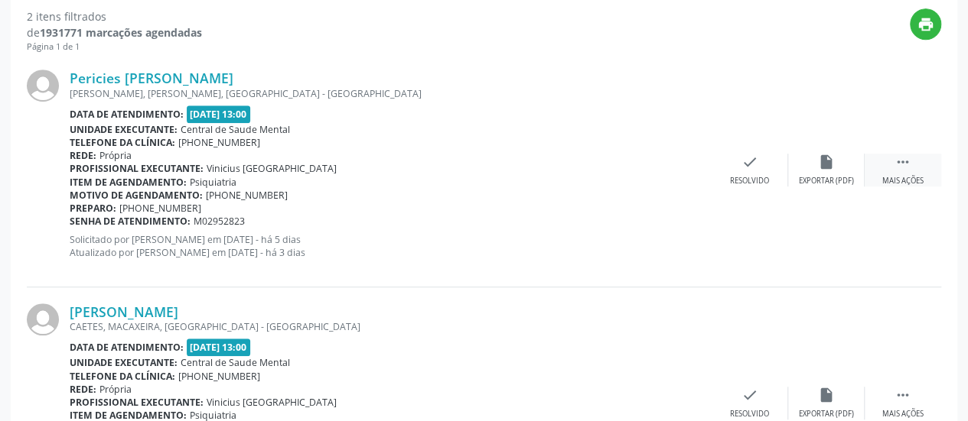
click at [906, 162] on icon "" at bounding box center [902, 162] width 17 height 17
click at [825, 161] on icon "alarm_off" at bounding box center [826, 162] width 17 height 17
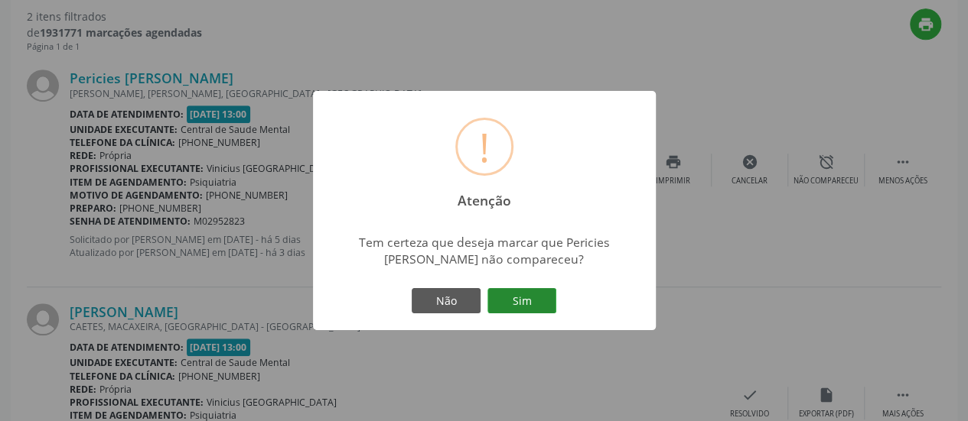
click at [519, 291] on button "Sim" at bounding box center [521, 301] width 69 height 26
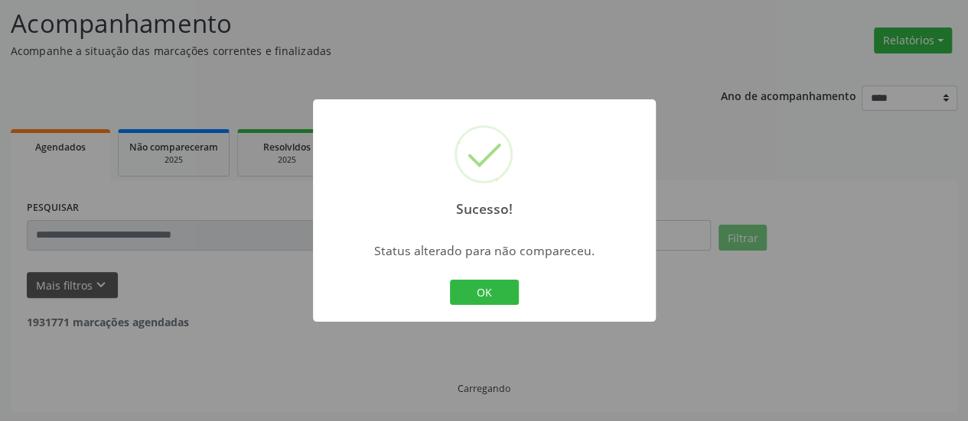
scroll to position [296, 0]
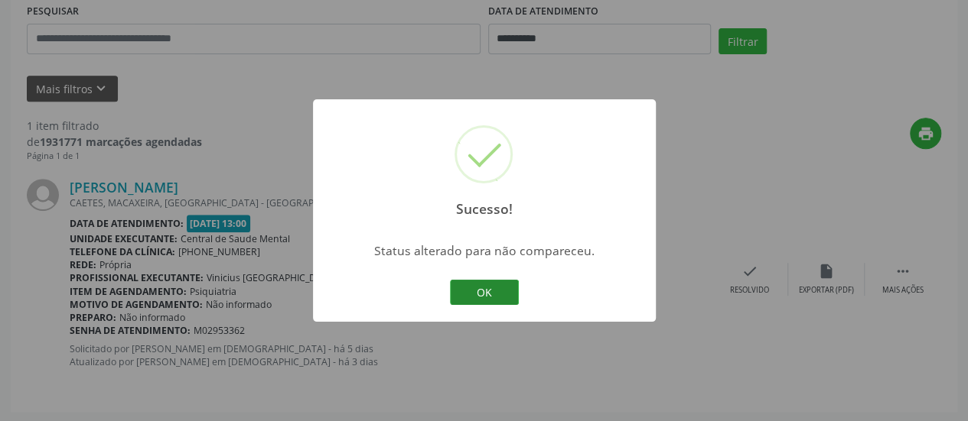
click at [485, 299] on button "OK" at bounding box center [484, 293] width 69 height 26
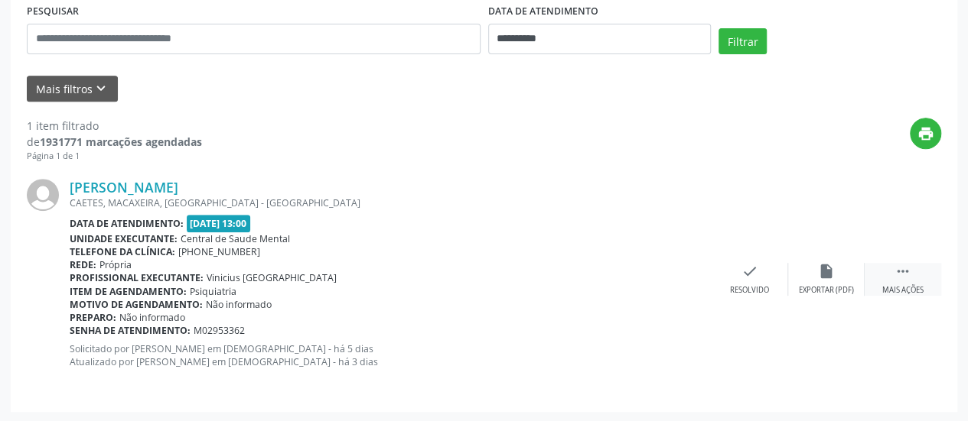
click at [901, 278] on icon "" at bounding box center [902, 271] width 17 height 17
click at [834, 273] on div "alarm_off Não compareceu" at bounding box center [826, 279] width 76 height 33
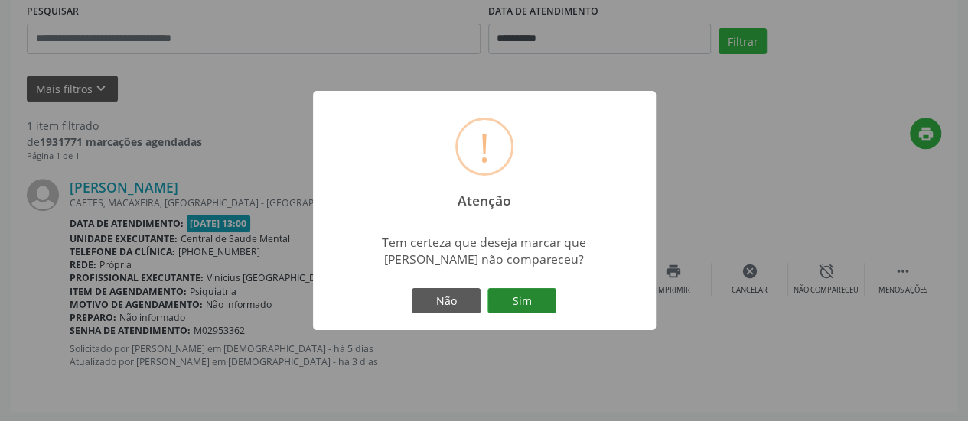
click at [542, 302] on button "Sim" at bounding box center [521, 301] width 69 height 26
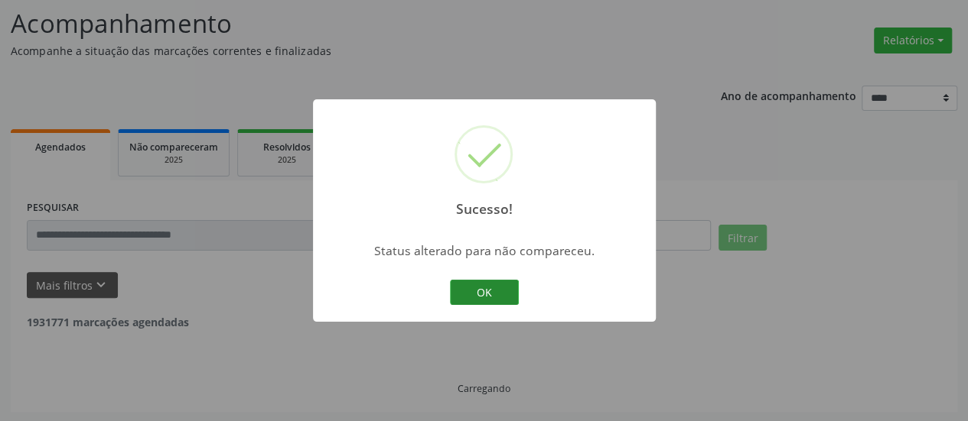
scroll to position [50, 0]
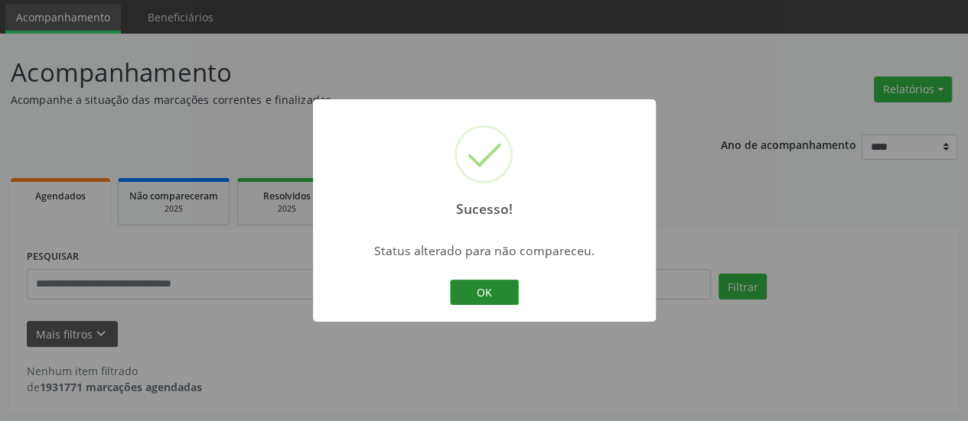
click at [502, 293] on button "OK" at bounding box center [484, 293] width 69 height 26
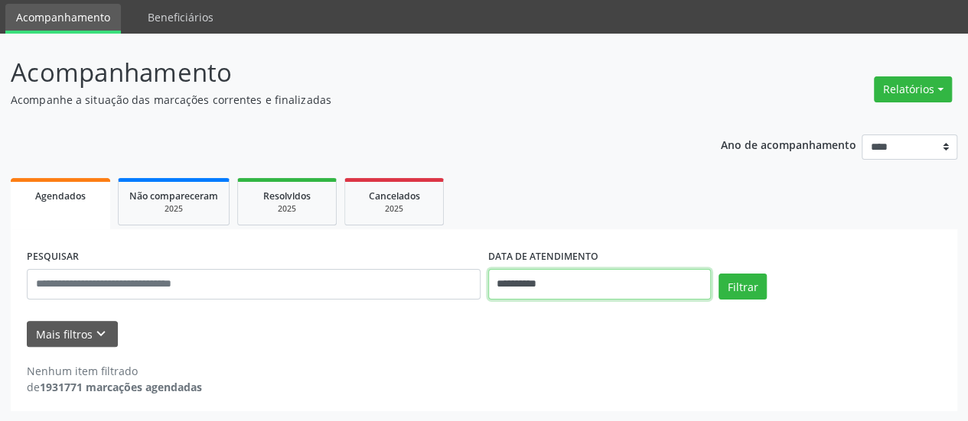
click at [531, 281] on input "**********" at bounding box center [599, 284] width 223 height 31
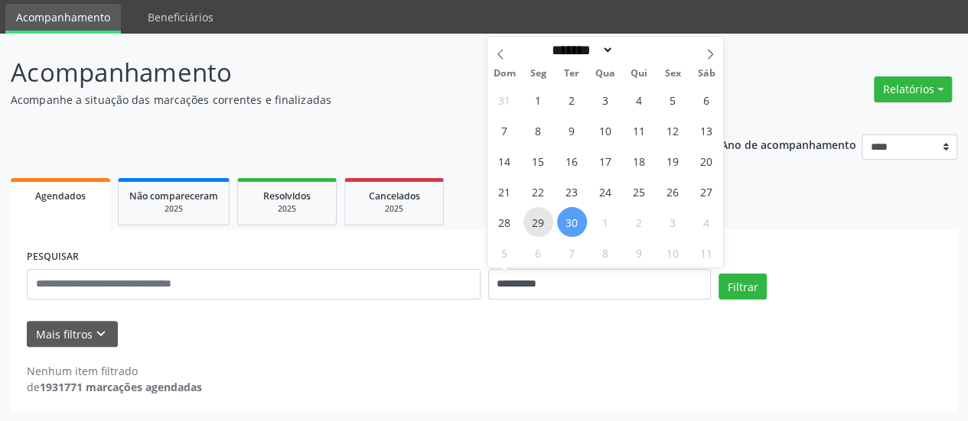
click at [537, 220] on span "29" at bounding box center [538, 222] width 30 height 30
type input "**********"
click at [537, 220] on span "29" at bounding box center [538, 222] width 30 height 30
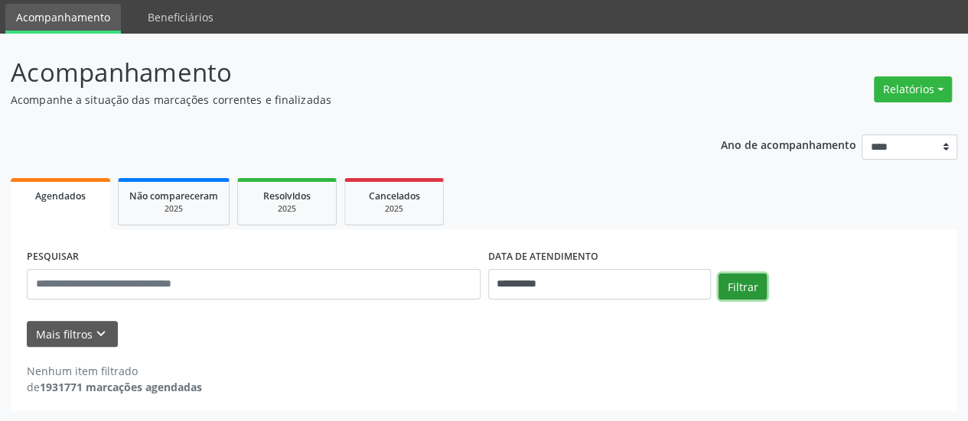
click at [733, 287] on button "Filtrar" at bounding box center [742, 287] width 48 height 26
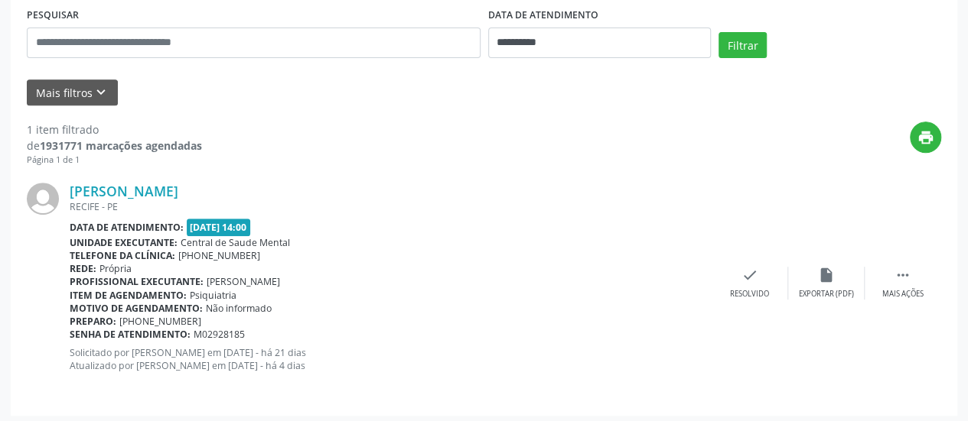
scroll to position [296, 0]
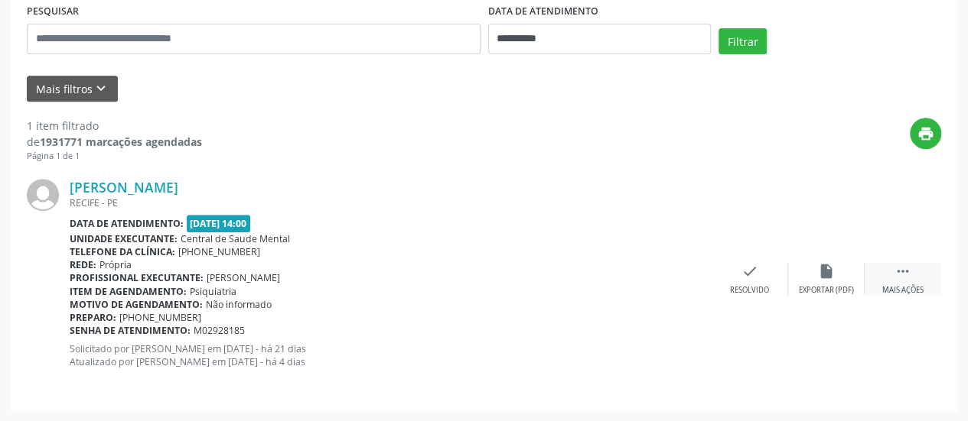
click at [912, 276] on div " Mais ações" at bounding box center [902, 279] width 76 height 33
click at [803, 276] on div "alarm_off Não compareceu" at bounding box center [826, 279] width 76 height 33
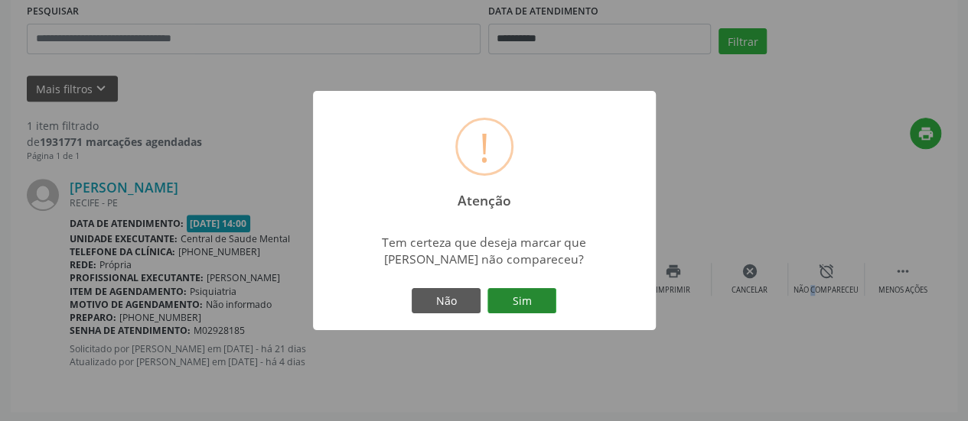
click at [542, 294] on button "Sim" at bounding box center [521, 301] width 69 height 26
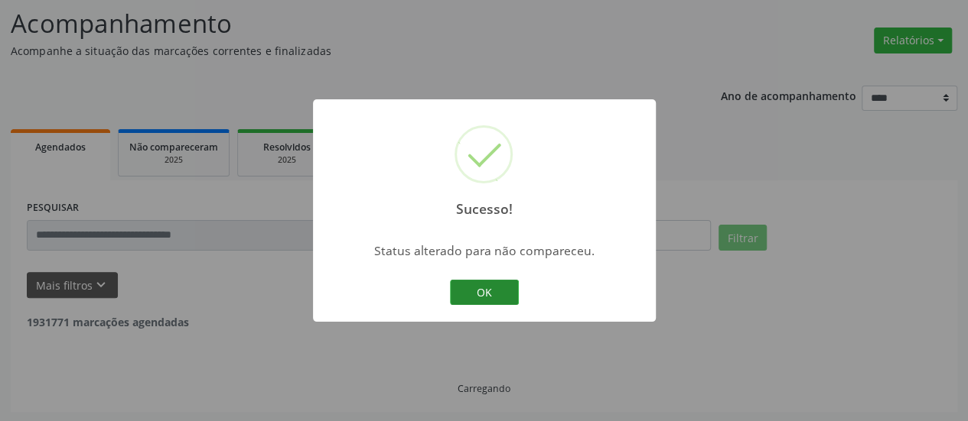
scroll to position [50, 0]
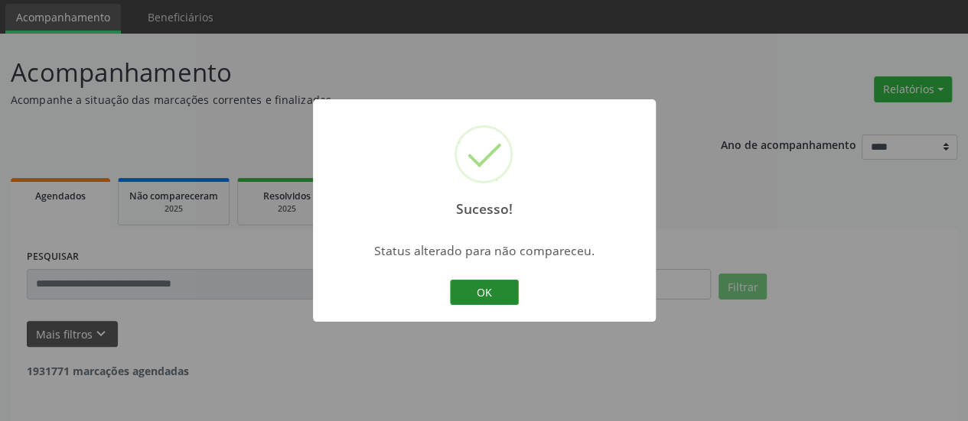
click at [465, 291] on button "OK" at bounding box center [484, 293] width 69 height 26
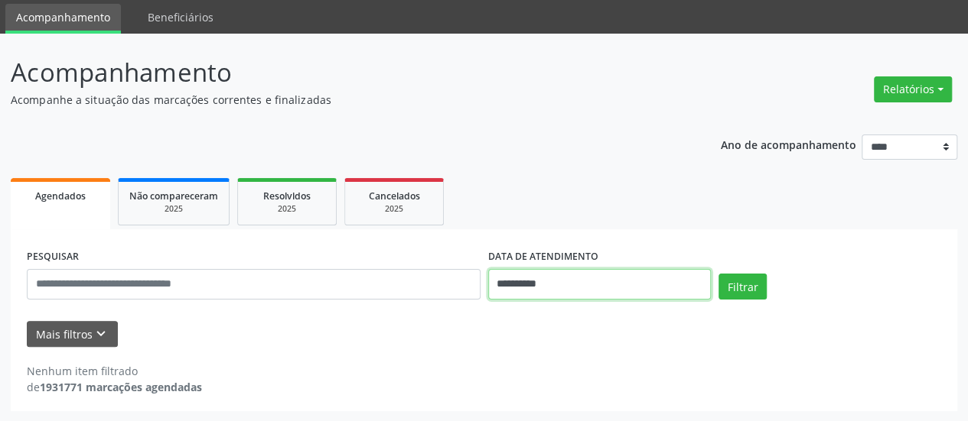
click at [529, 271] on input "**********" at bounding box center [599, 284] width 223 height 31
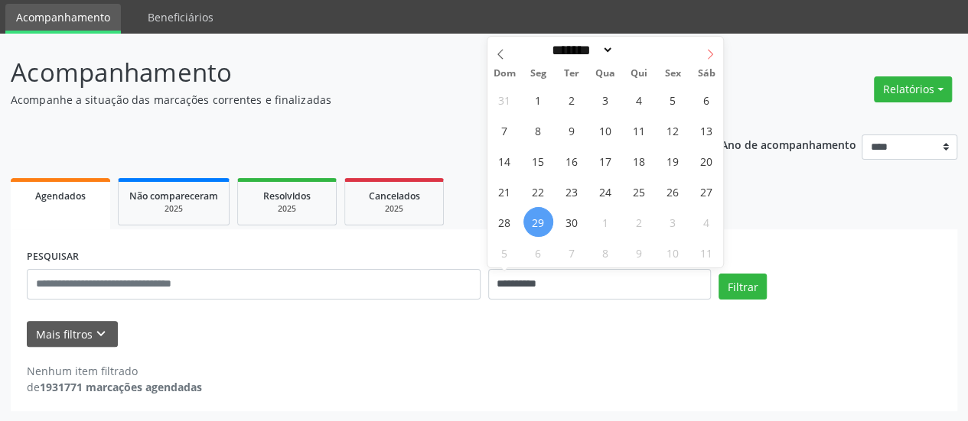
click at [711, 50] on icon at bounding box center [709, 54] width 11 height 11
select select "*"
click at [598, 97] on span "1" at bounding box center [606, 100] width 30 height 30
type input "**********"
drag, startPoint x: 598, startPoint y: 97, endPoint x: 664, endPoint y: 182, distance: 107.4
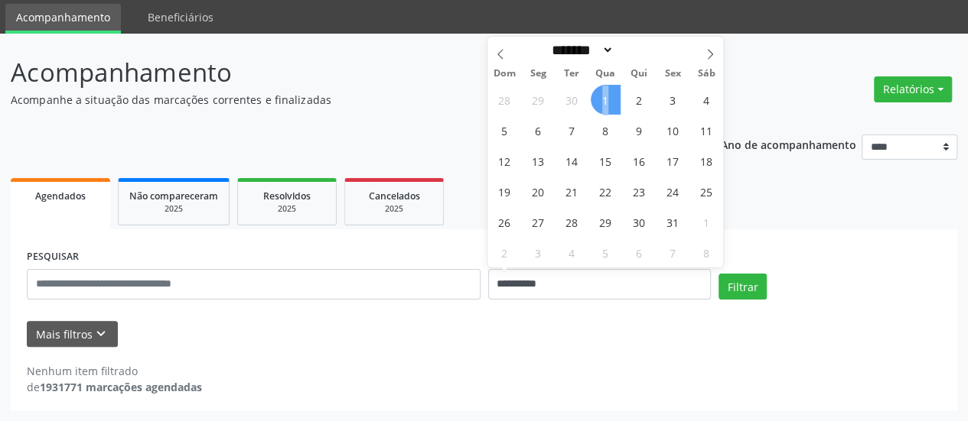
click at [598, 97] on span "1" at bounding box center [606, 100] width 30 height 30
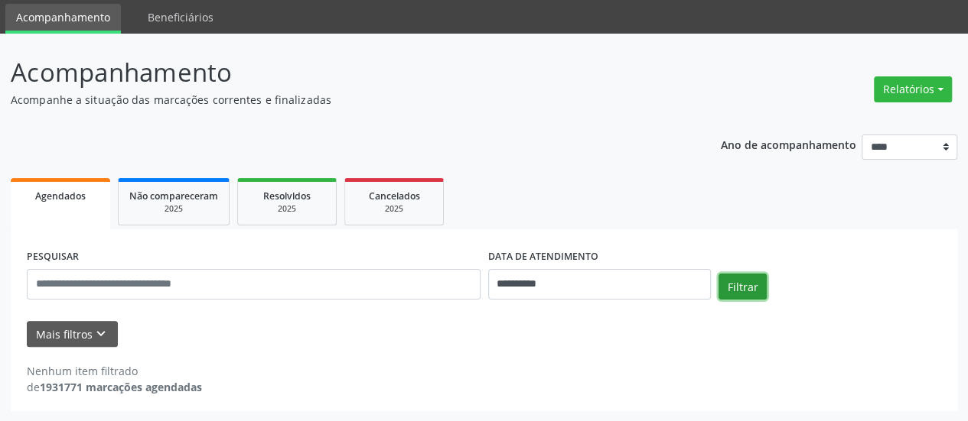
click at [734, 281] on button "Filtrar" at bounding box center [742, 287] width 48 height 26
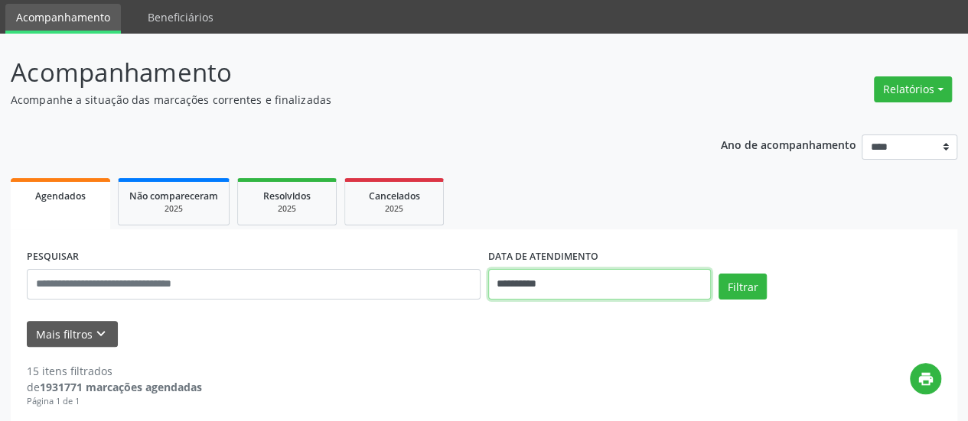
click at [516, 294] on input "**********" at bounding box center [599, 284] width 223 height 31
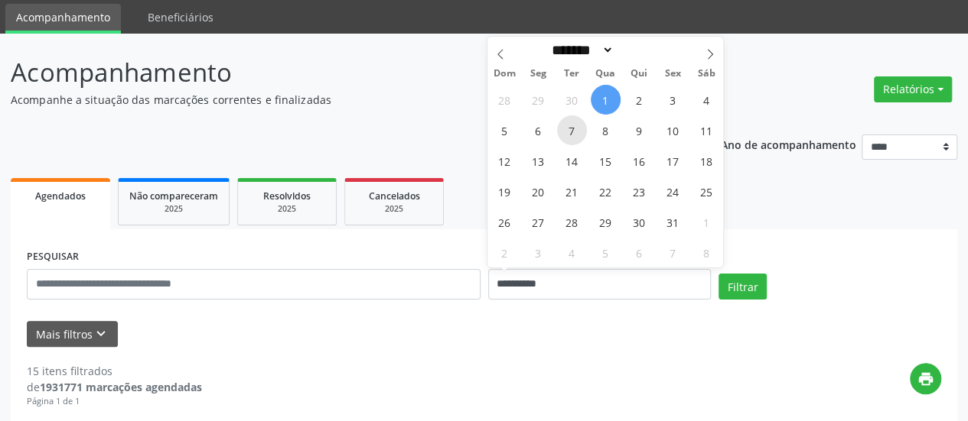
click at [566, 127] on span "7" at bounding box center [572, 131] width 30 height 30
type input "**********"
click at [566, 127] on span "7" at bounding box center [572, 131] width 30 height 30
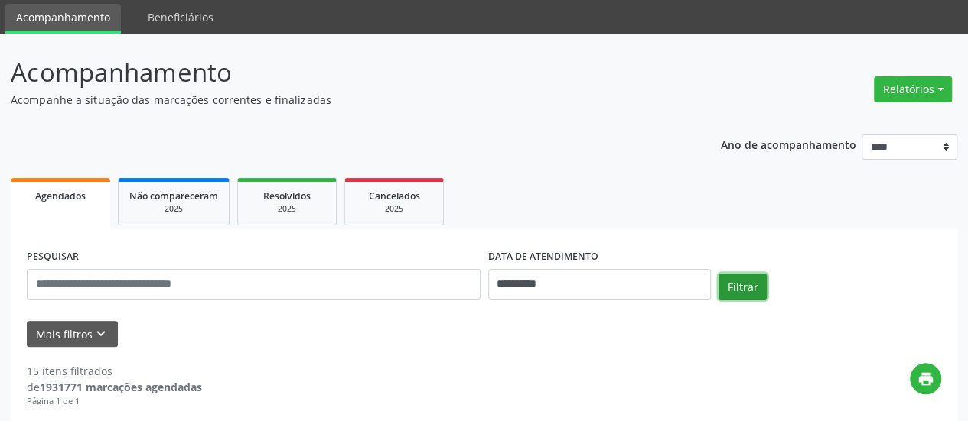
click at [727, 284] on button "Filtrar" at bounding box center [742, 287] width 48 height 26
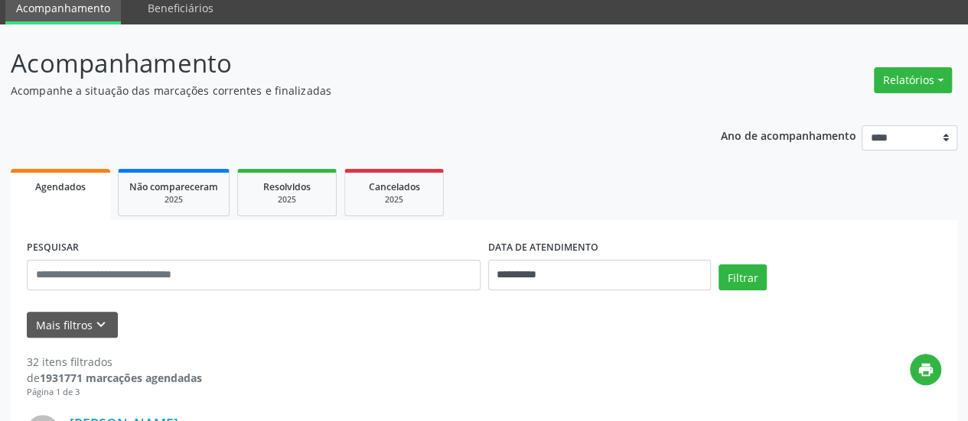
scroll to position [0, 0]
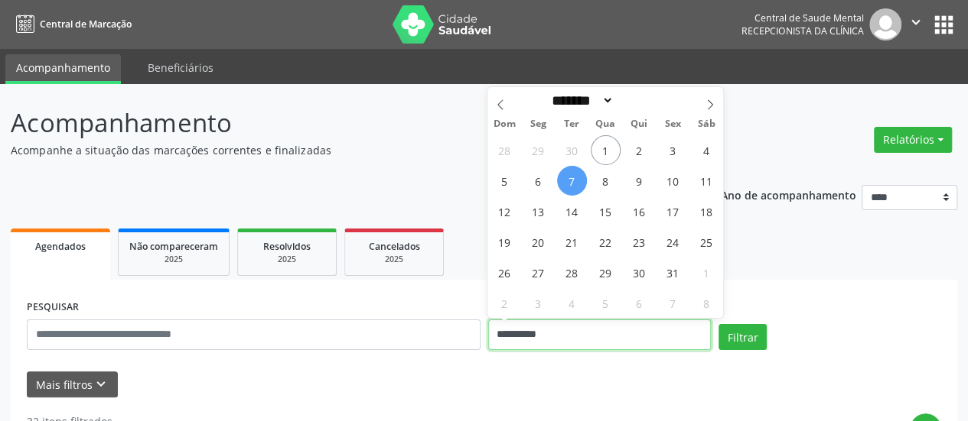
click at [516, 334] on input "**********" at bounding box center [599, 335] width 223 height 31
click at [537, 187] on span "6" at bounding box center [538, 181] width 30 height 30
type input "**********"
click at [537, 187] on span "6" at bounding box center [538, 181] width 30 height 30
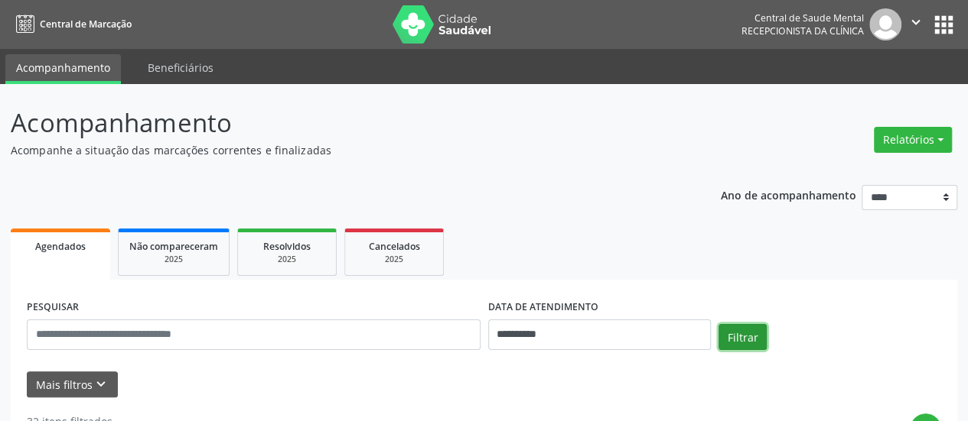
click at [739, 340] on button "Filtrar" at bounding box center [742, 337] width 48 height 26
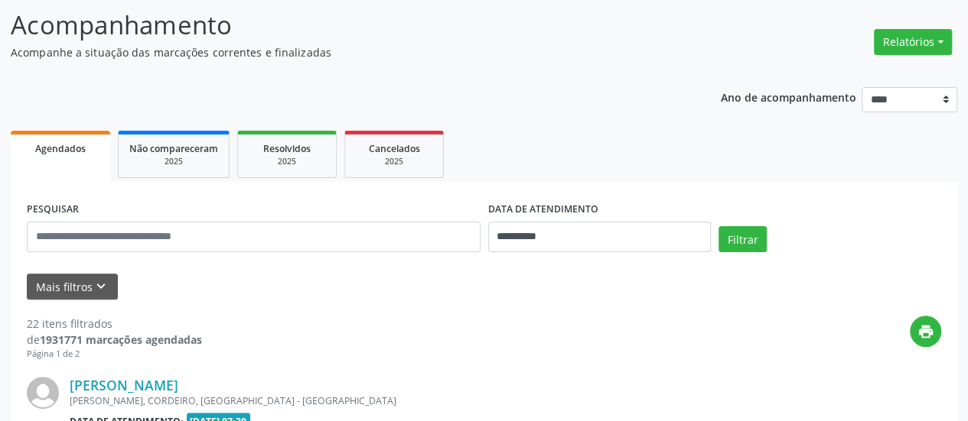
scroll to position [153, 0]
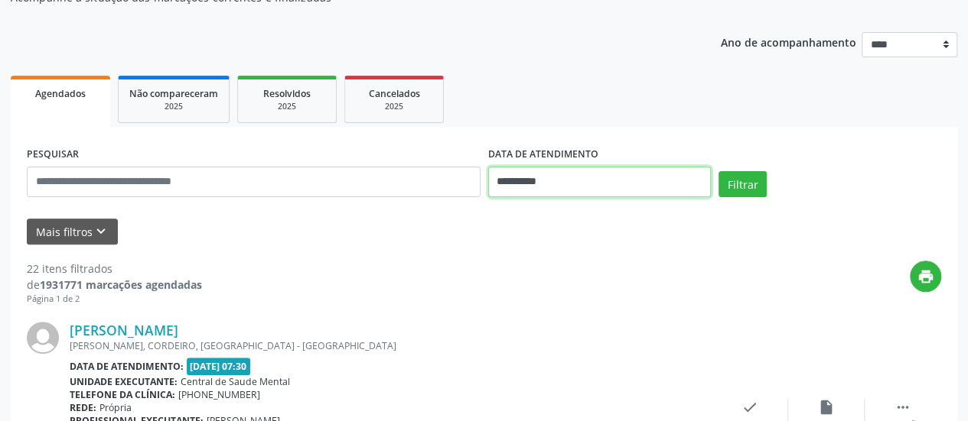
click at [503, 184] on input "**********" at bounding box center [599, 182] width 223 height 31
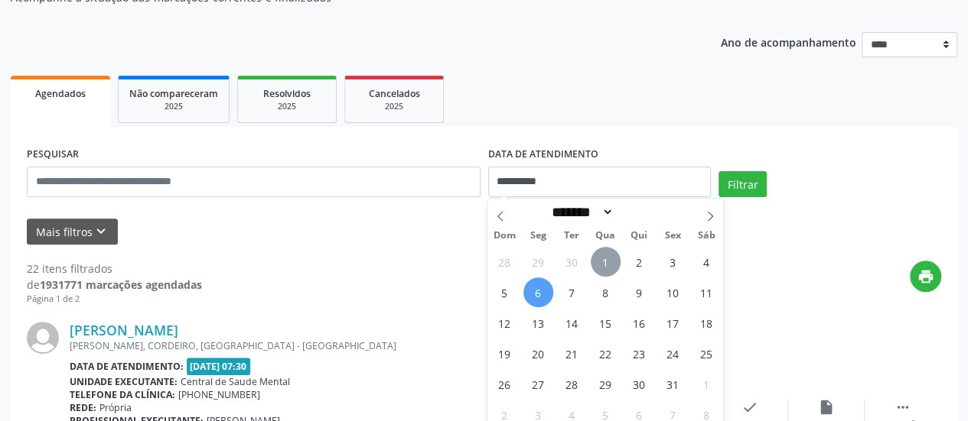
click at [597, 257] on span "1" at bounding box center [606, 262] width 30 height 30
type input "**********"
click at [597, 257] on span "1" at bounding box center [606, 262] width 30 height 30
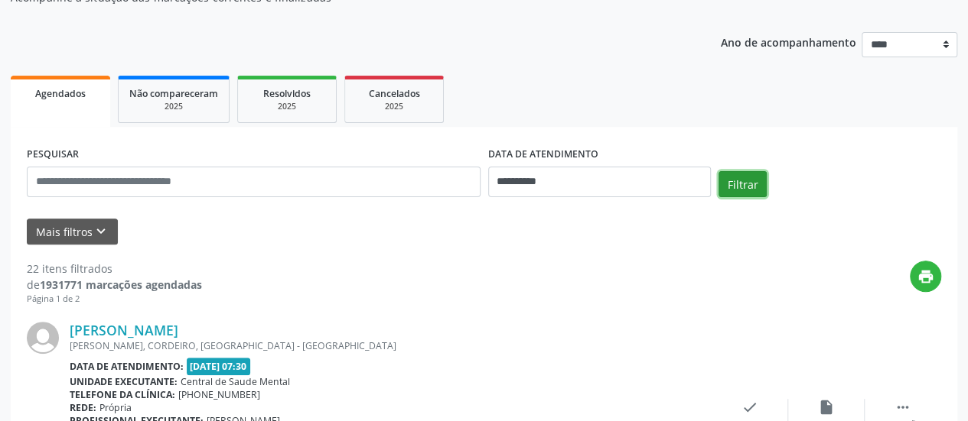
click at [752, 181] on button "Filtrar" at bounding box center [742, 184] width 48 height 26
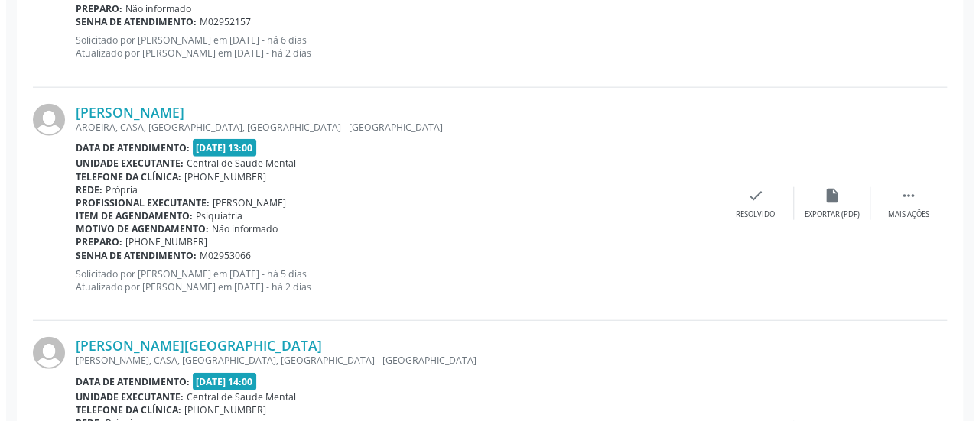
scroll to position [1759, 0]
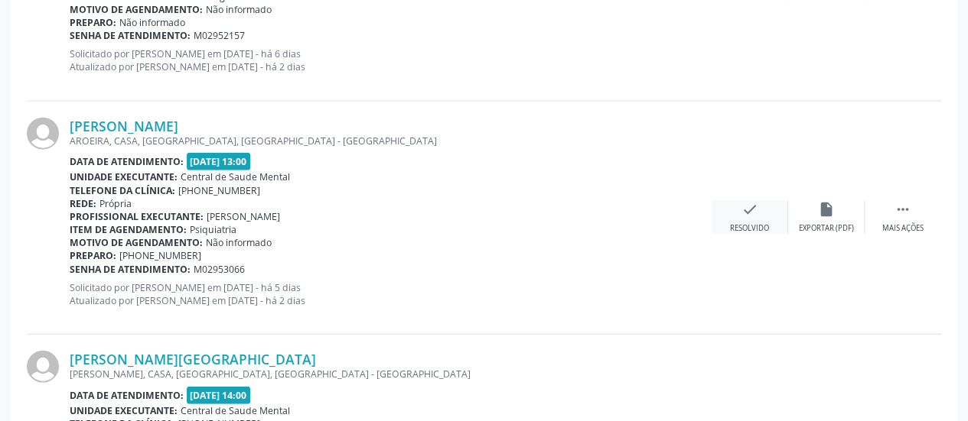
click at [736, 213] on div "check Resolvido" at bounding box center [749, 217] width 76 height 33
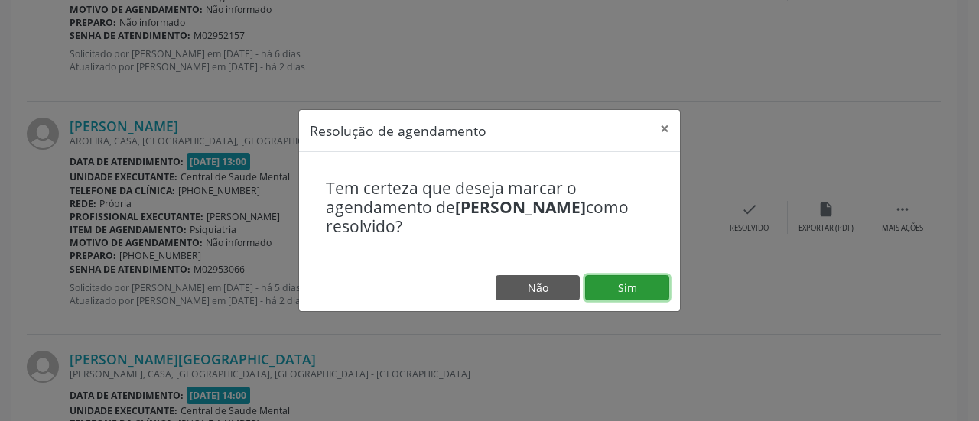
drag, startPoint x: 633, startPoint y: 290, endPoint x: 620, endPoint y: 290, distance: 13.8
click at [633, 290] on button "Sim" at bounding box center [627, 288] width 84 height 26
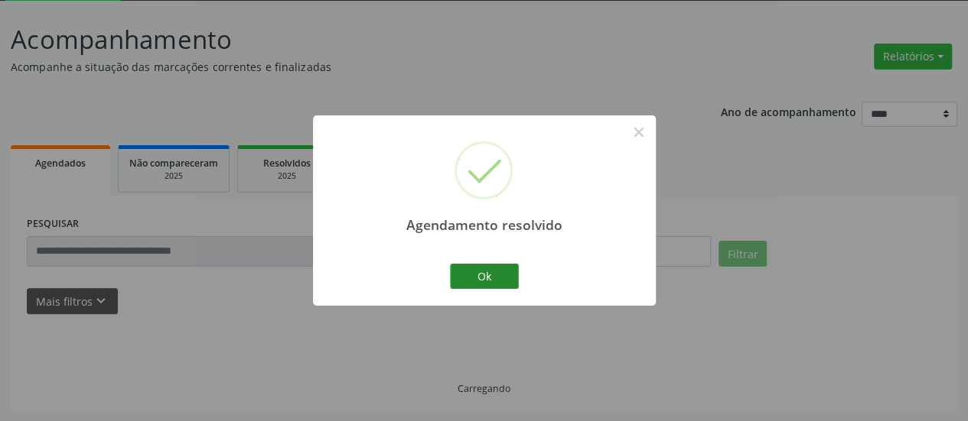
scroll to position [99, 0]
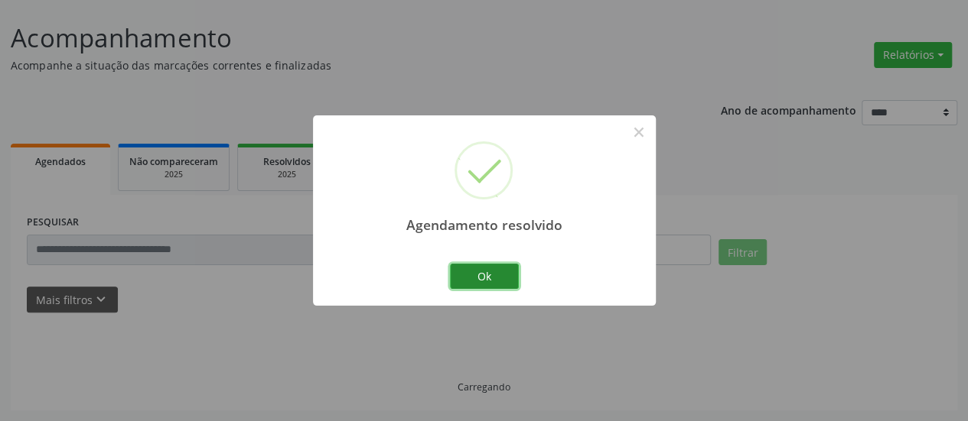
click at [473, 278] on button "Ok" at bounding box center [484, 277] width 69 height 26
